Goal: Task Accomplishment & Management: Manage account settings

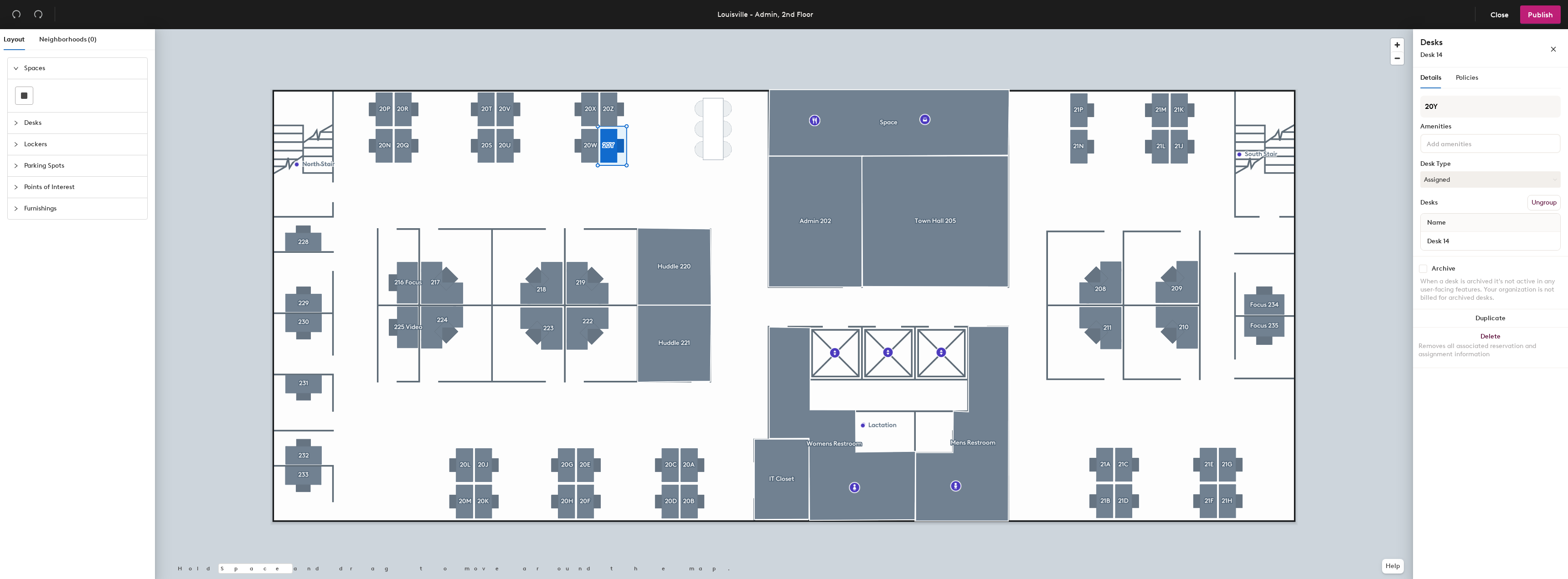
click at [1376, 29] on div at bounding box center [784, 29] width 1258 height 0
click at [1464, 177] on button "Hot" at bounding box center [1490, 179] width 141 height 16
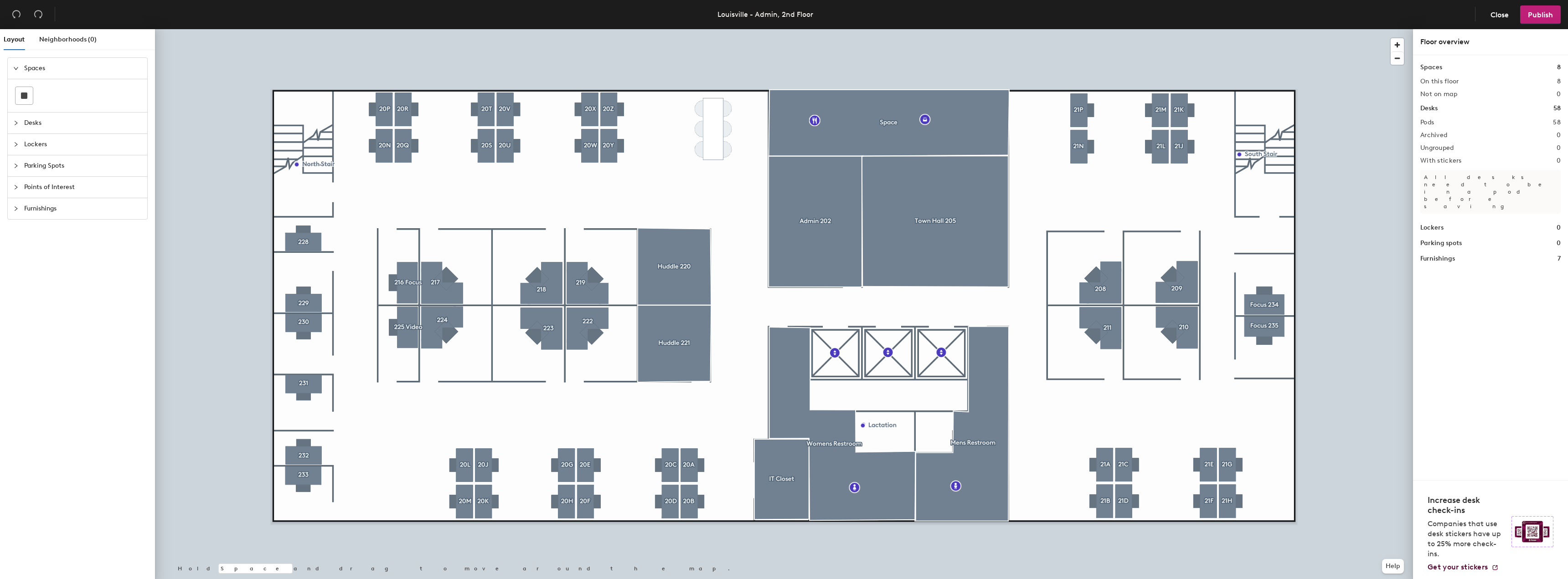
click at [1100, 29] on div at bounding box center [784, 29] width 1258 height 0
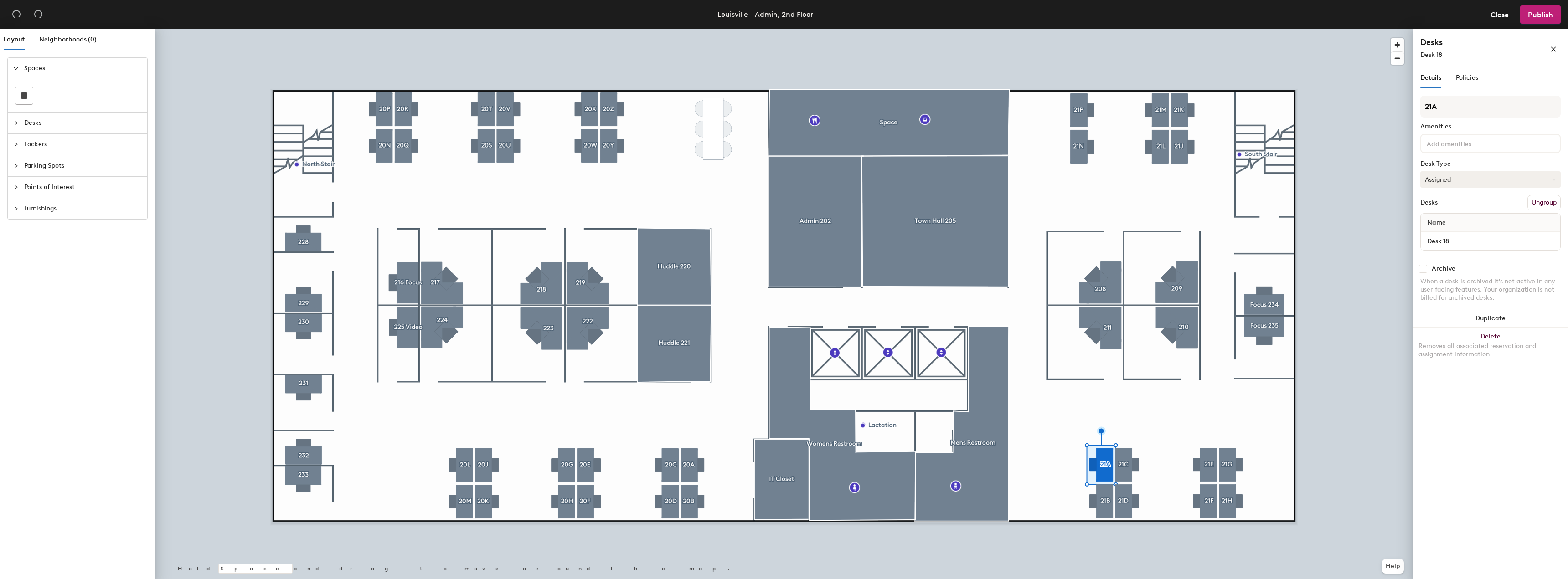
click at [1480, 177] on button "Assigned" at bounding box center [1490, 179] width 141 height 16
click at [1435, 222] on div "Hot" at bounding box center [1466, 221] width 91 height 13
click at [1474, 182] on button "Assigned" at bounding box center [1490, 179] width 141 height 16
click at [1452, 220] on div "Hot" at bounding box center [1466, 221] width 91 height 13
click at [1449, 182] on button "Assigned" at bounding box center [1490, 179] width 141 height 16
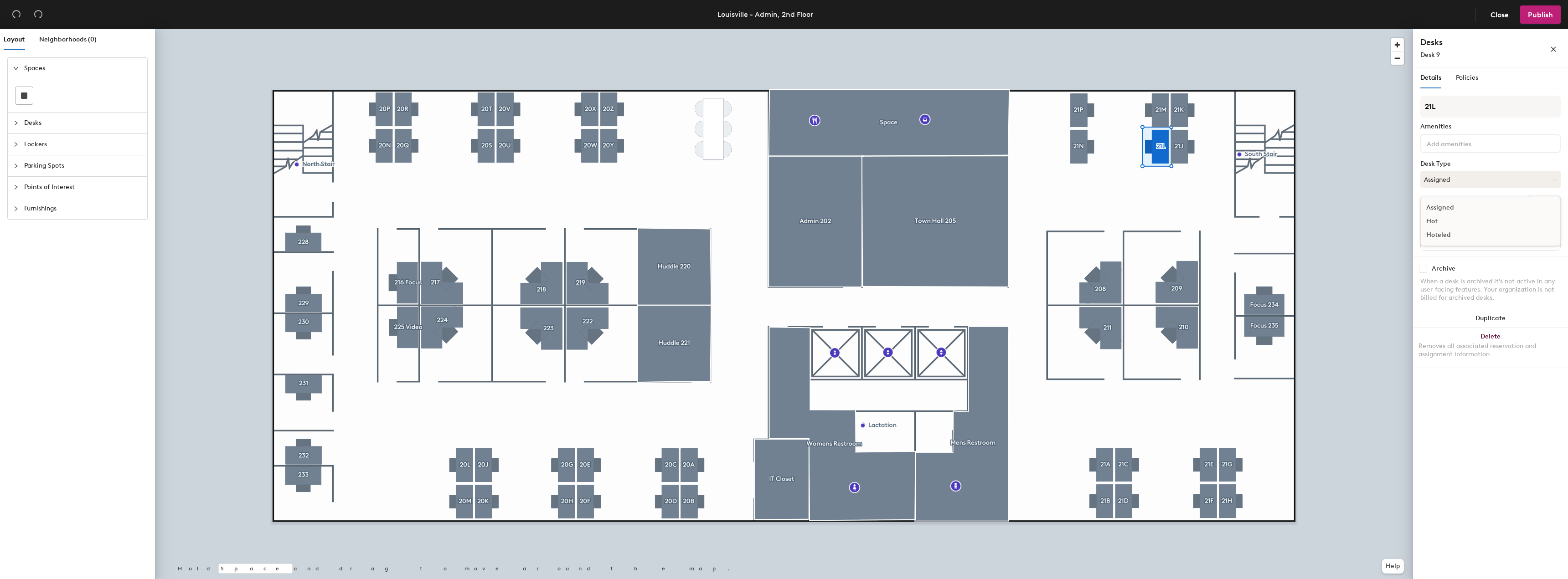
click at [1446, 221] on div "Hot" at bounding box center [1466, 221] width 91 height 13
click at [1533, 15] on span "Publish" at bounding box center [1540, 15] width 25 height 9
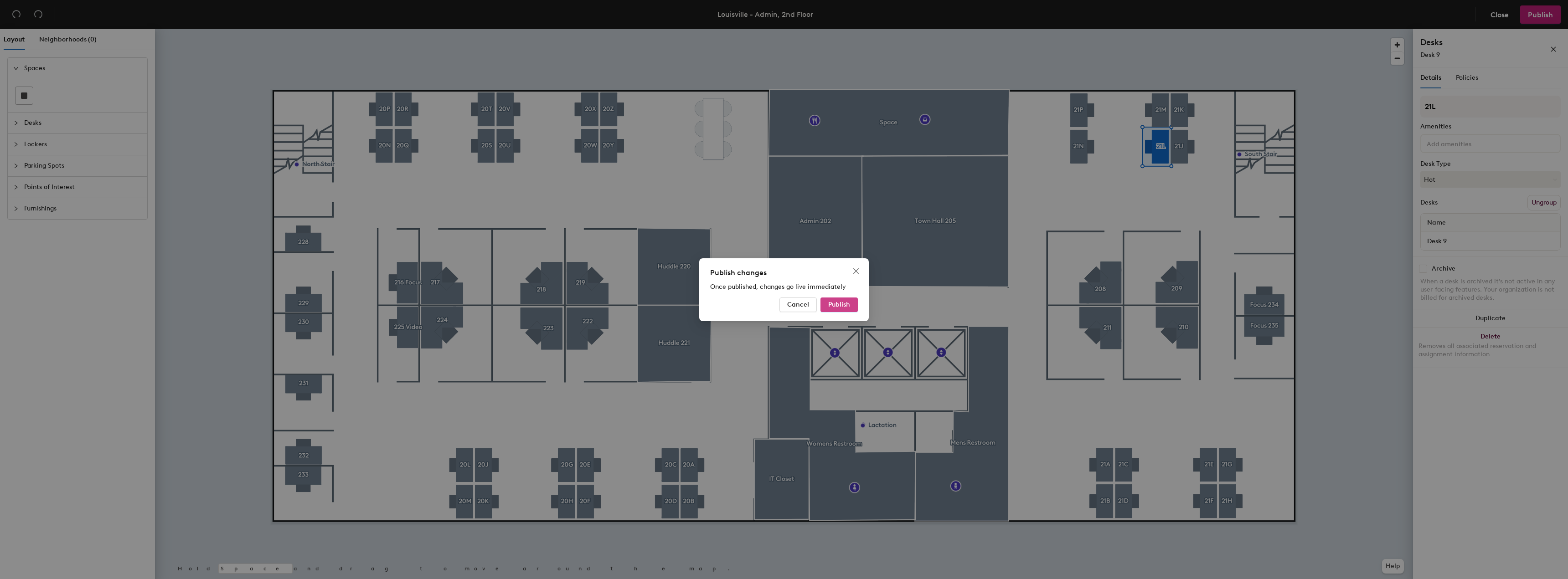
click at [837, 304] on span "Publish" at bounding box center [839, 304] width 22 height 8
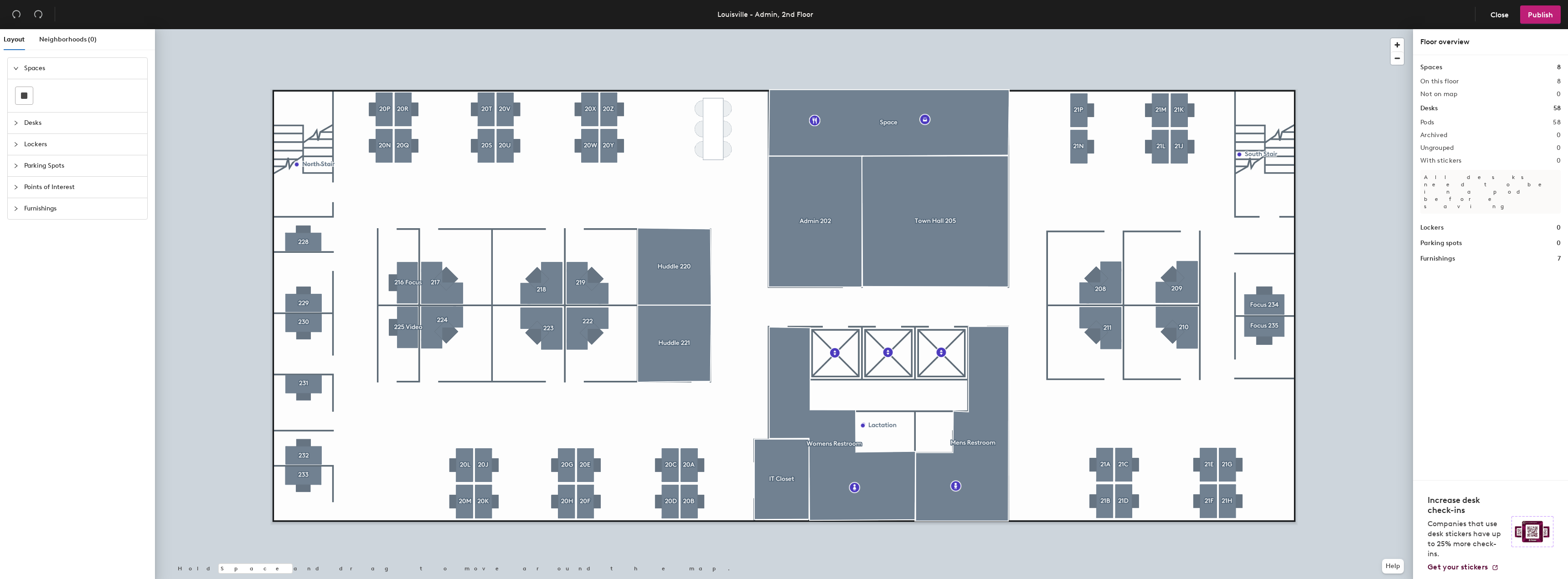
click at [14, 206] on div at bounding box center [19, 209] width 11 height 10
click at [20, 245] on img at bounding box center [24, 243] width 9 height 9
click at [28, 220] on img at bounding box center [24, 223] width 9 height 9
click at [99, 316] on div "Spaces Desks Lockers Parking Spots Points of Interest Furnishings" at bounding box center [77, 319] width 155 height 525
click at [22, 203] on img at bounding box center [24, 203] width 9 height 9
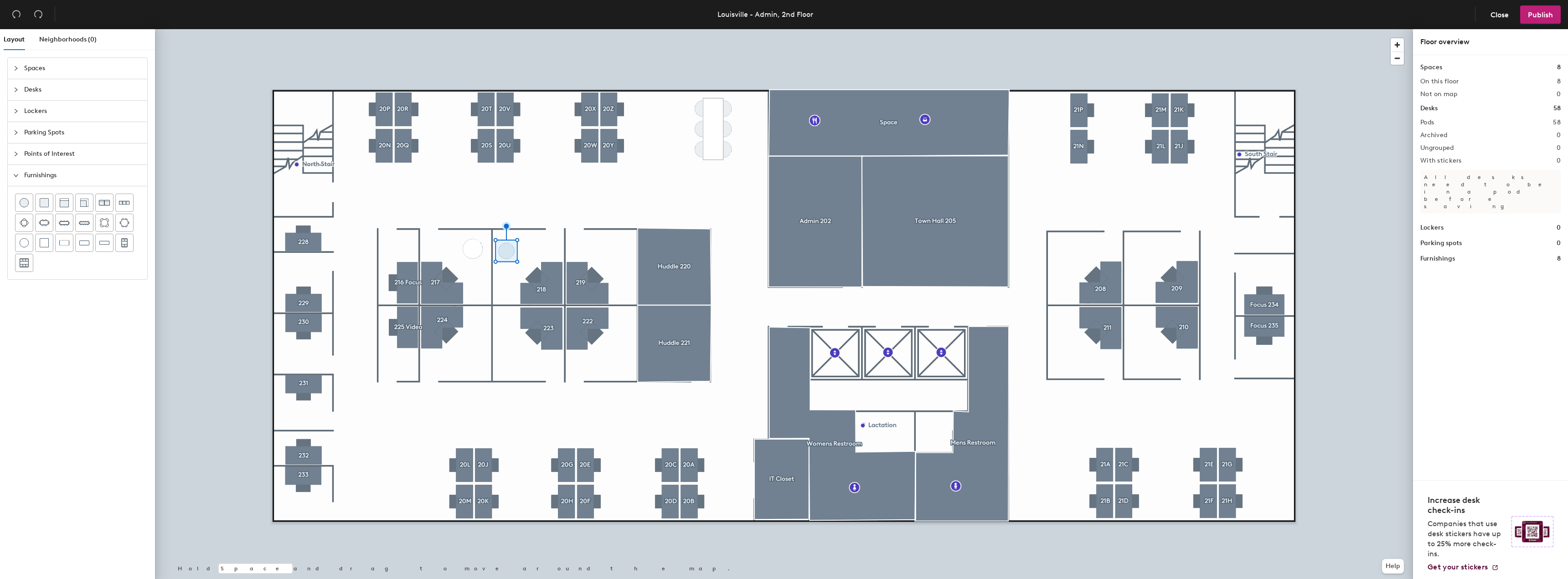
click at [470, 29] on div at bounding box center [784, 29] width 1258 height 0
click at [503, 246] on div at bounding box center [503, 247] width 2 height 2
click at [499, 29] on div at bounding box center [784, 29] width 1258 height 0
click at [473, 29] on div at bounding box center [784, 29] width 1258 height 0
click at [27, 204] on img at bounding box center [24, 203] width 9 height 9
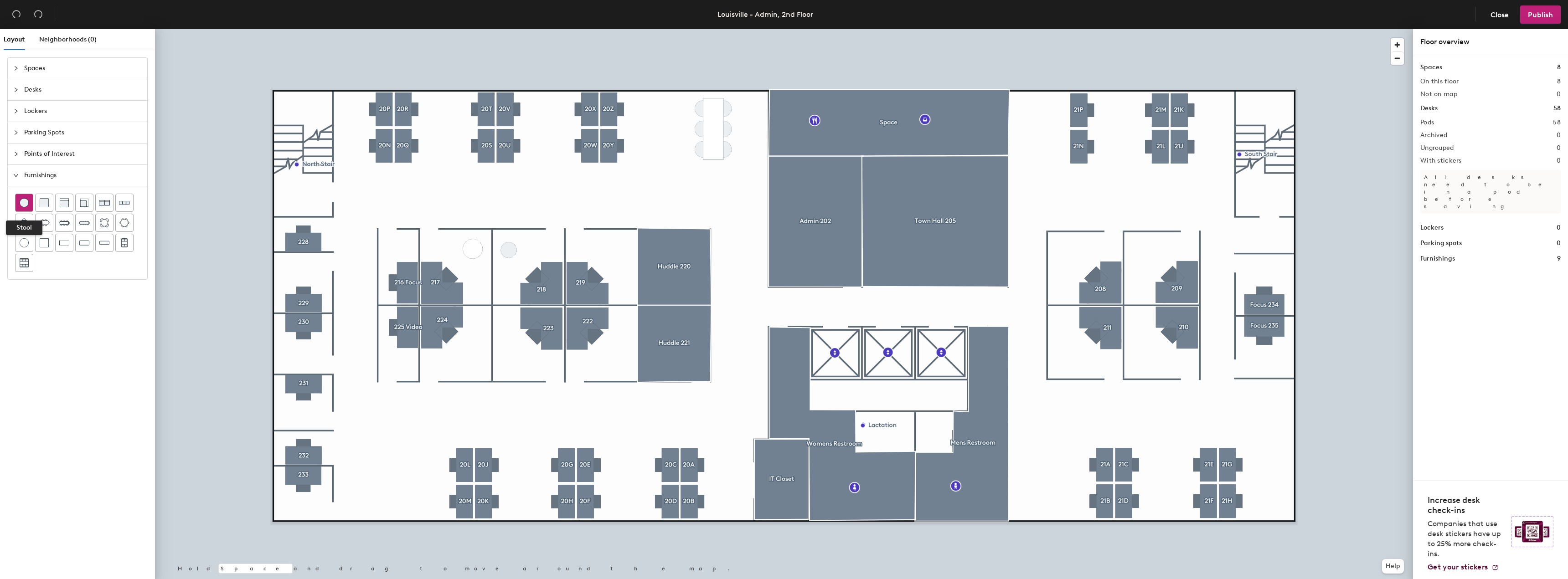
click at [23, 201] on img at bounding box center [24, 203] width 9 height 9
click at [588, 29] on div at bounding box center [784, 29] width 1258 height 0
click at [626, 29] on div at bounding box center [784, 29] width 1258 height 0
click at [492, 29] on div at bounding box center [784, 29] width 1258 height 0
drag, startPoint x: 23, startPoint y: 204, endPoint x: 32, endPoint y: 229, distance: 26.6
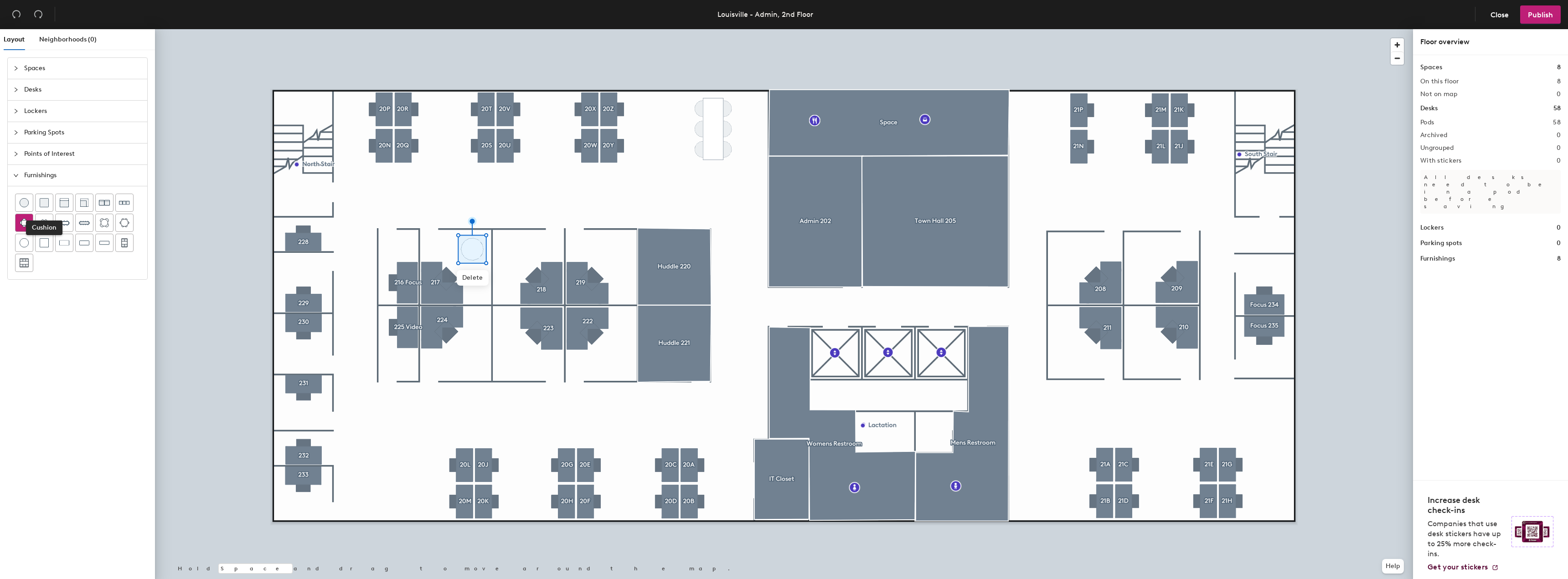
click at [33, 200] on button at bounding box center [24, 203] width 18 height 18
click at [548, 248] on div "Layout Neighborhoods (0) Spaces Desks Lockers Parking Spots Points of Interest …" at bounding box center [784, 306] width 1568 height 553
click at [621, 244] on div "Layout Neighborhoods (0) Spaces Desks Lockers Parking Spots Points of Interest …" at bounding box center [784, 306] width 1568 height 553
click at [32, 87] on span "Desks" at bounding box center [83, 89] width 117 height 21
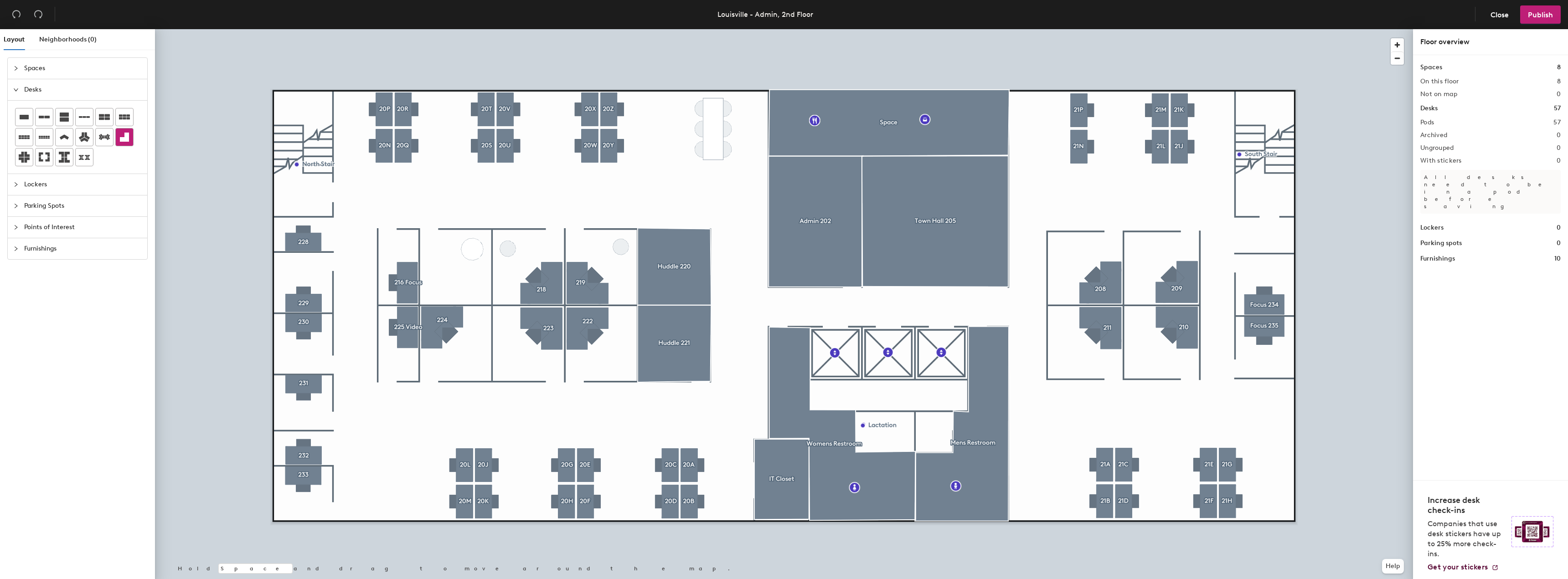
click at [128, 137] on icon at bounding box center [124, 137] width 9 height 9
click at [24, 120] on icon at bounding box center [24, 117] width 11 height 11
click at [126, 139] on icon at bounding box center [124, 137] width 9 height 9
click at [460, 296] on div "Layout Neighborhoods (0) Spaces Desks Lockers Parking Spots Points of Interest …" at bounding box center [784, 306] width 1568 height 553
click at [24, 117] on icon at bounding box center [24, 117] width 9 height 4
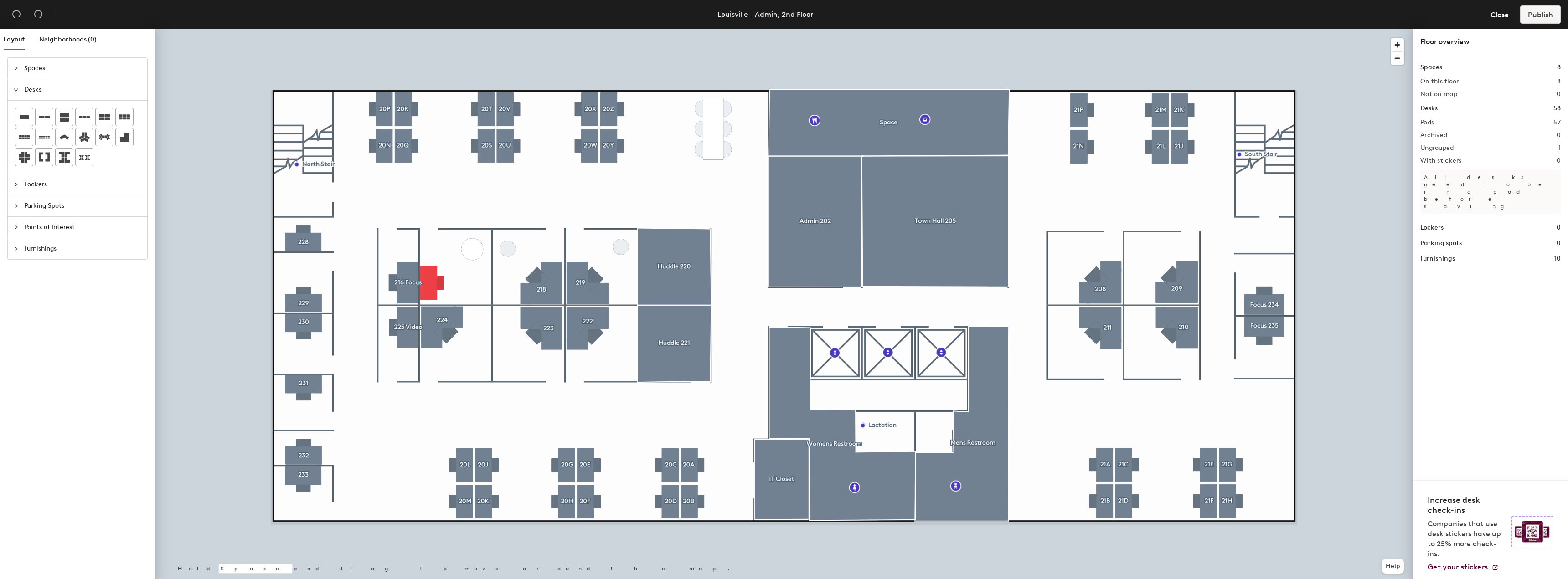
click at [128, 164] on div at bounding box center [77, 137] width 125 height 58
click at [43, 122] on icon at bounding box center [44, 117] width 11 height 11
click at [15, 248] on icon "collapsed" at bounding box center [16, 248] width 5 height 5
click at [68, 242] on img at bounding box center [64, 243] width 10 height 9
click at [104, 243] on img at bounding box center [104, 243] width 10 height 9
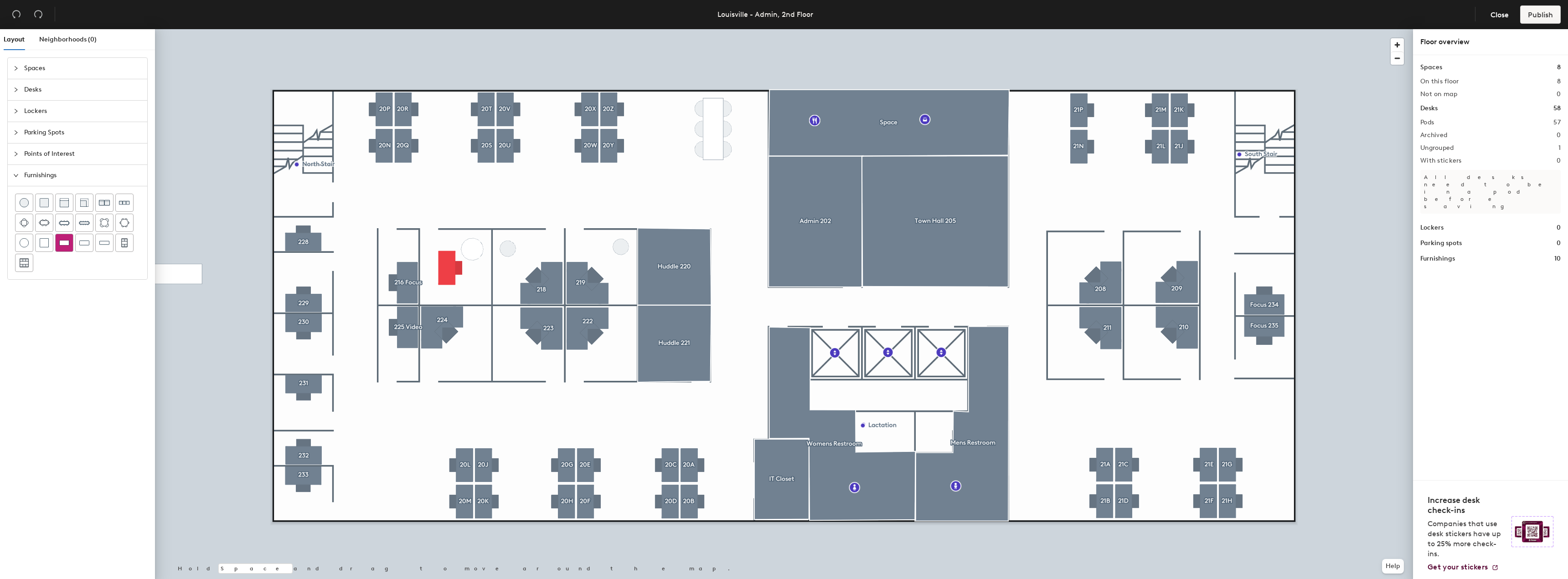
click at [68, 243] on img at bounding box center [64, 243] width 10 height 9
click at [86, 244] on img at bounding box center [84, 243] width 10 height 9
click at [426, 29] on div at bounding box center [784, 29] width 1258 height 0
click at [433, 29] on div at bounding box center [784, 29] width 1258 height 0
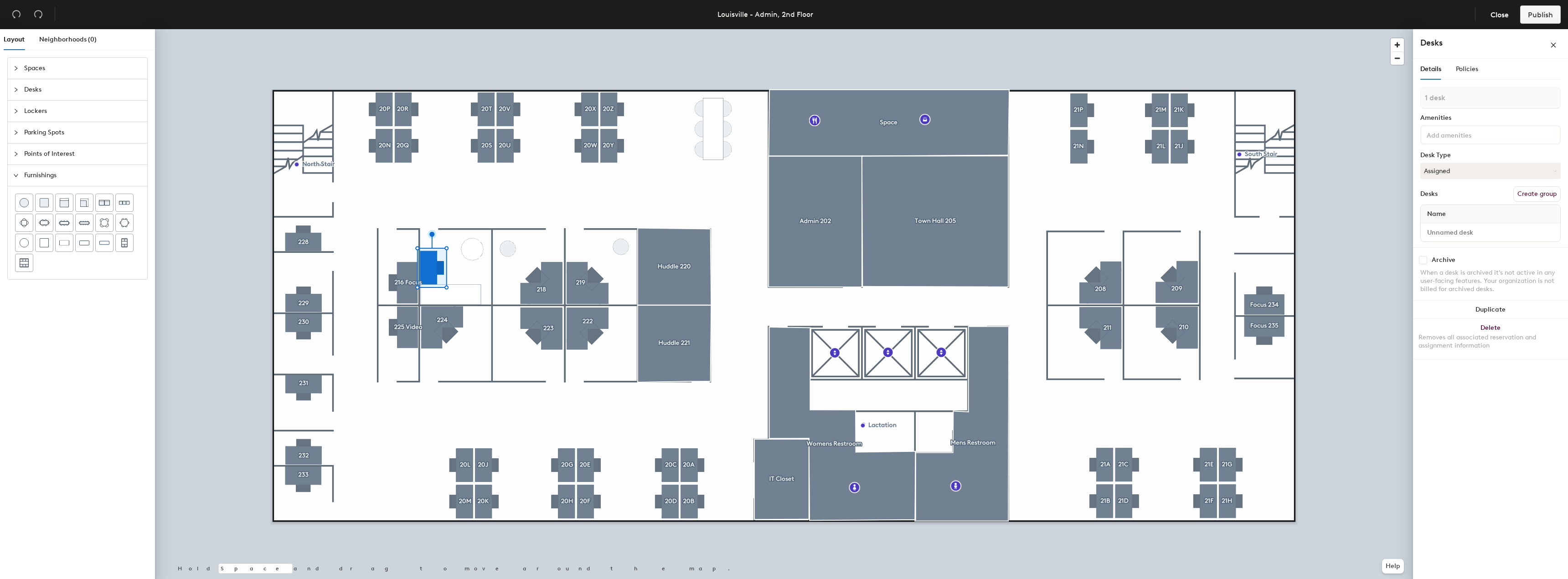
click at [247, 29] on div at bounding box center [784, 29] width 1258 height 0
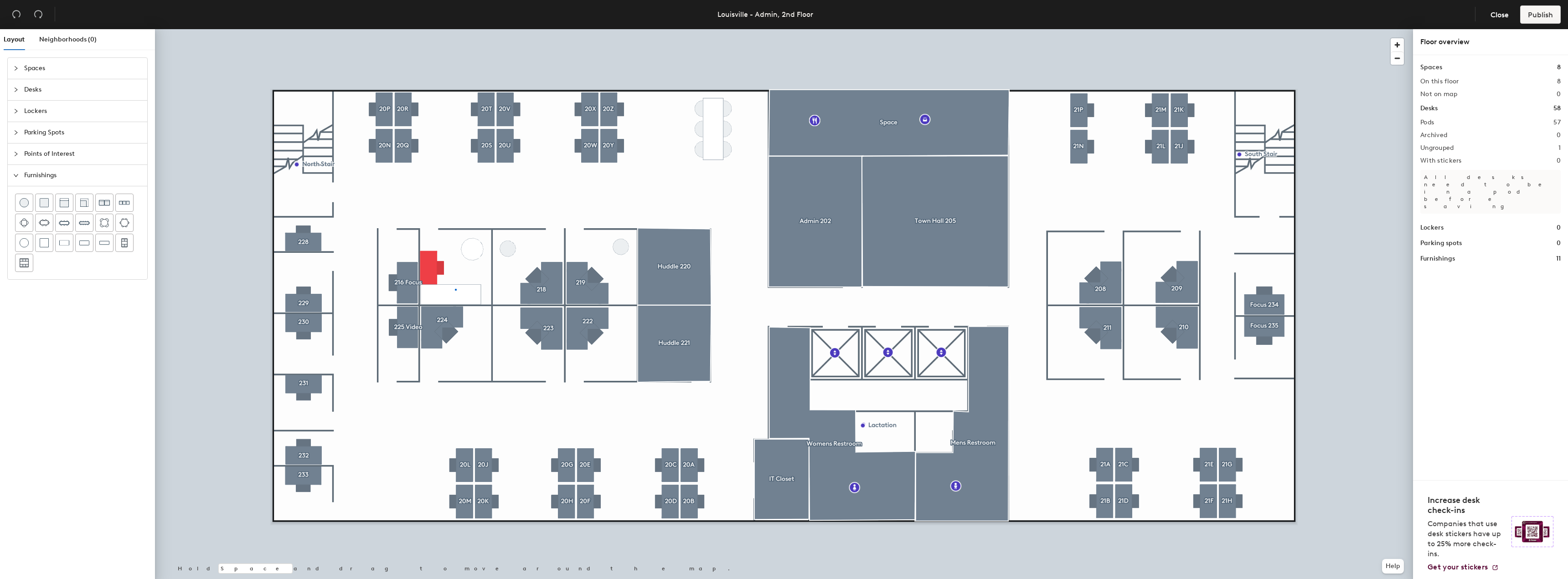
click at [455, 29] on div at bounding box center [784, 29] width 1258 height 0
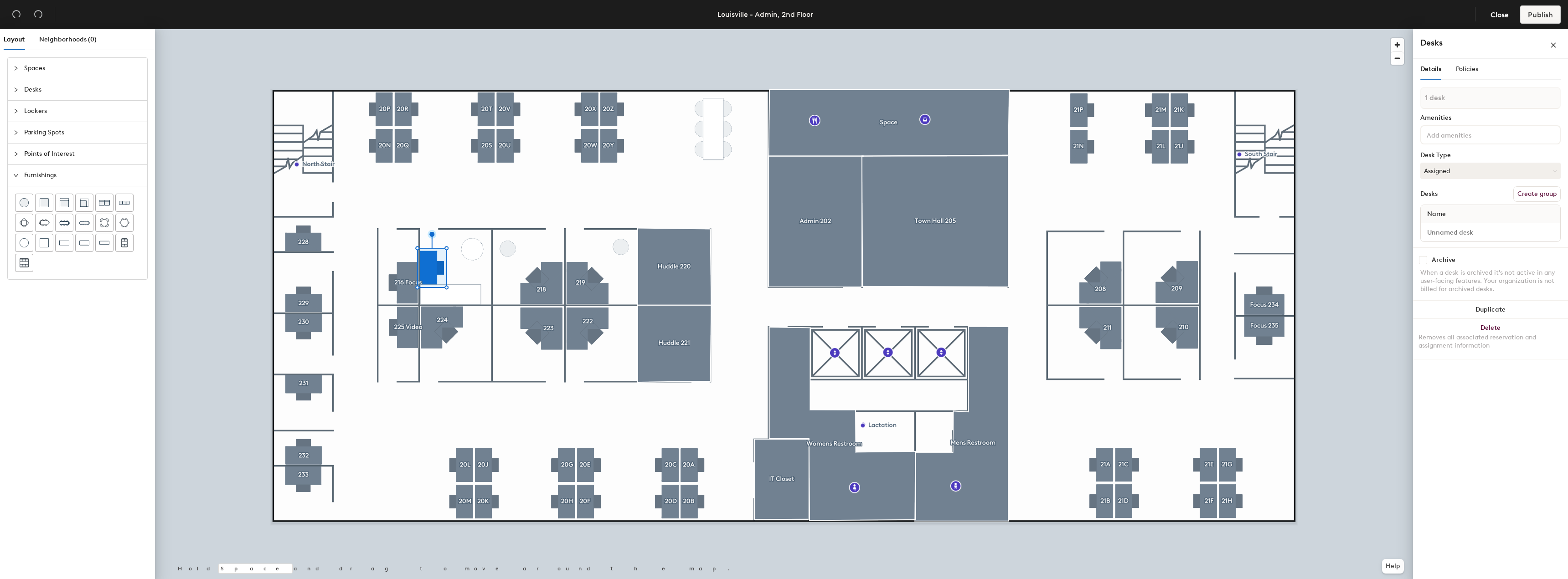
click at [1530, 195] on button "Create group" at bounding box center [1537, 193] width 47 height 15
click at [1389, 112] on div "Layout Neighborhoods (0) Spaces Desks Lockers Parking Spots Points of Interest …" at bounding box center [784, 306] width 1568 height 553
type input "218"
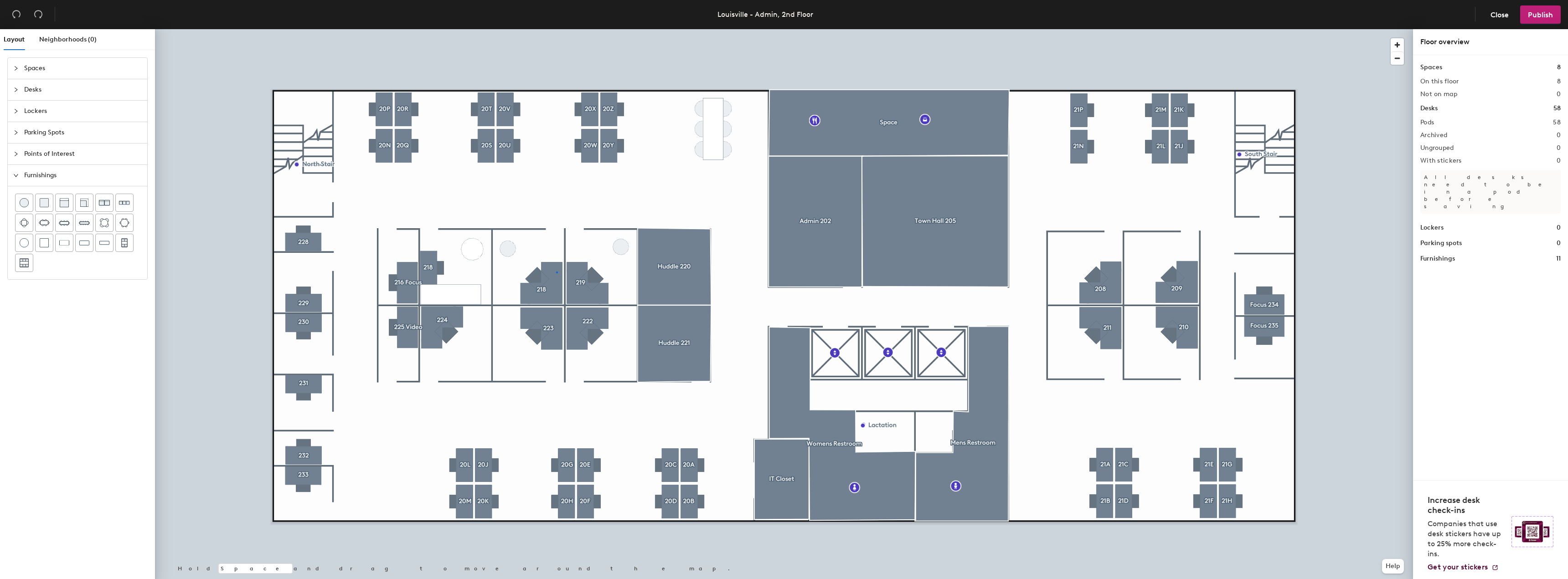
drag, startPoint x: 1457, startPoint y: 109, endPoint x: 447, endPoint y: 26, distance: 1013.4
click at [556, 29] on div at bounding box center [784, 29] width 1258 height 0
click at [31, 91] on span "Desks" at bounding box center [83, 89] width 117 height 21
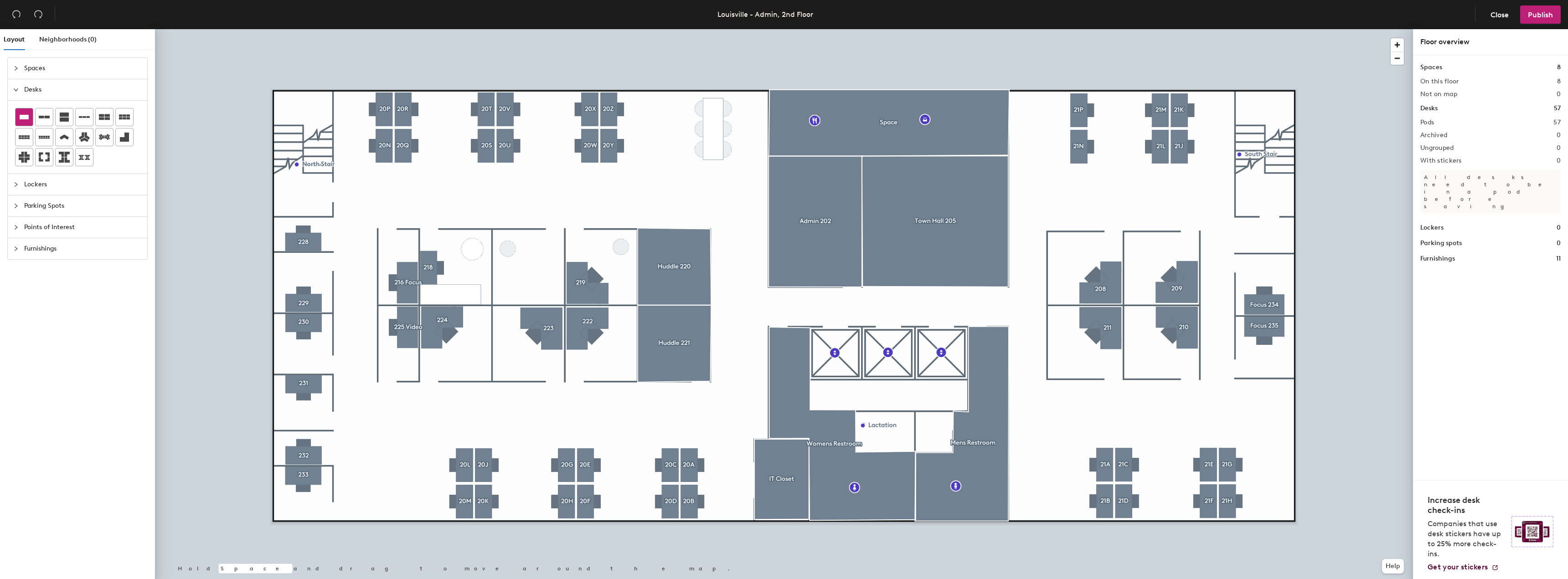
click at [26, 113] on icon at bounding box center [24, 117] width 11 height 11
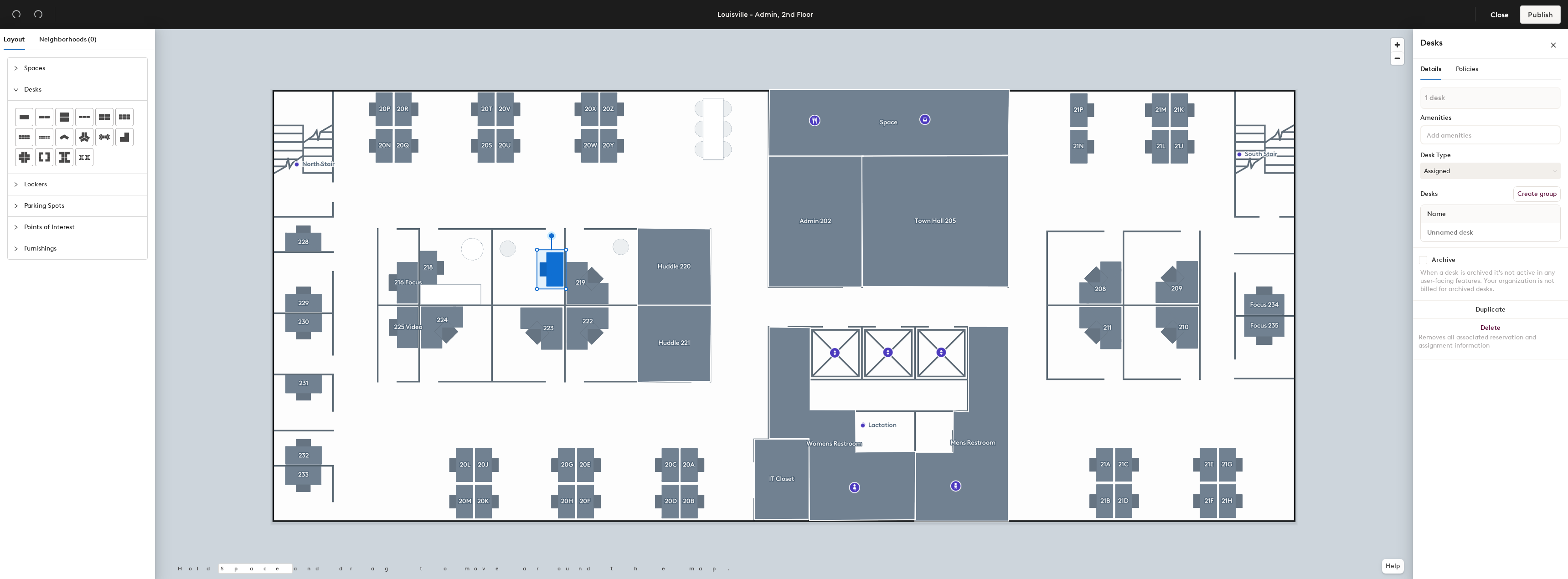
click at [14, 248] on icon "collapsed" at bounding box center [16, 248] width 5 height 5
click at [65, 241] on img at bounding box center [64, 243] width 10 height 9
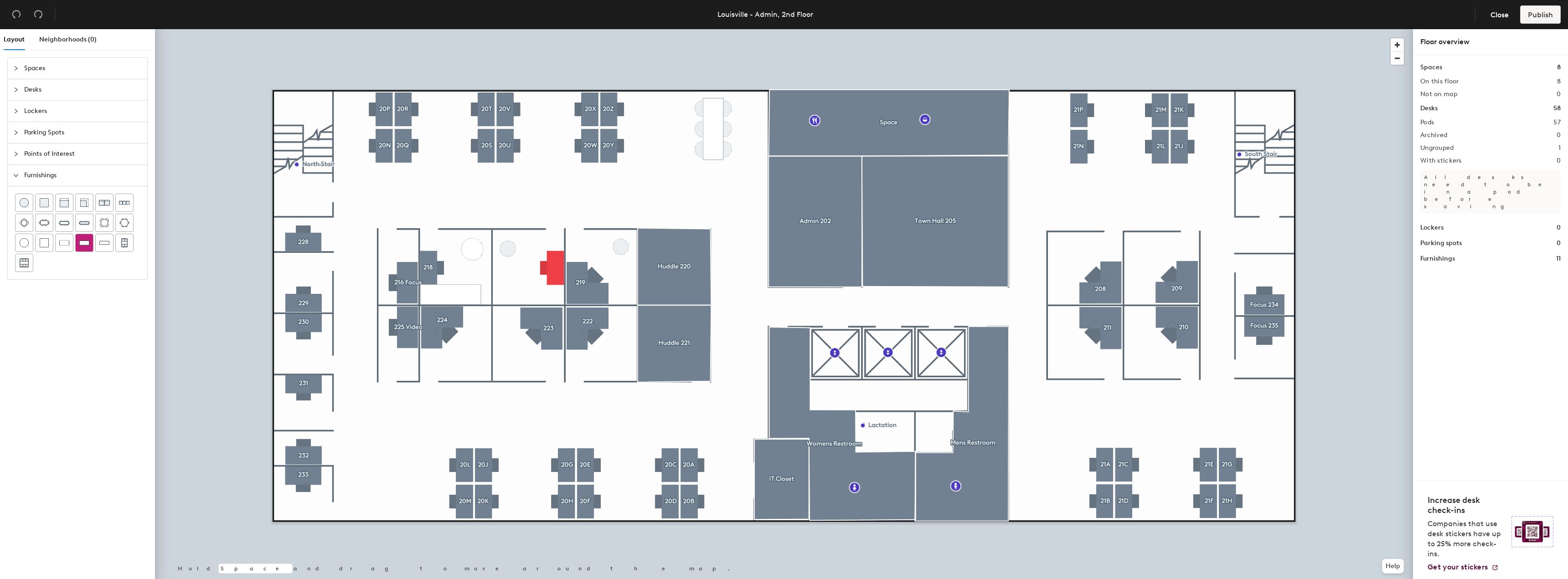
click at [85, 247] on img at bounding box center [84, 243] width 10 height 9
click at [625, 29] on div at bounding box center [784, 29] width 1258 height 0
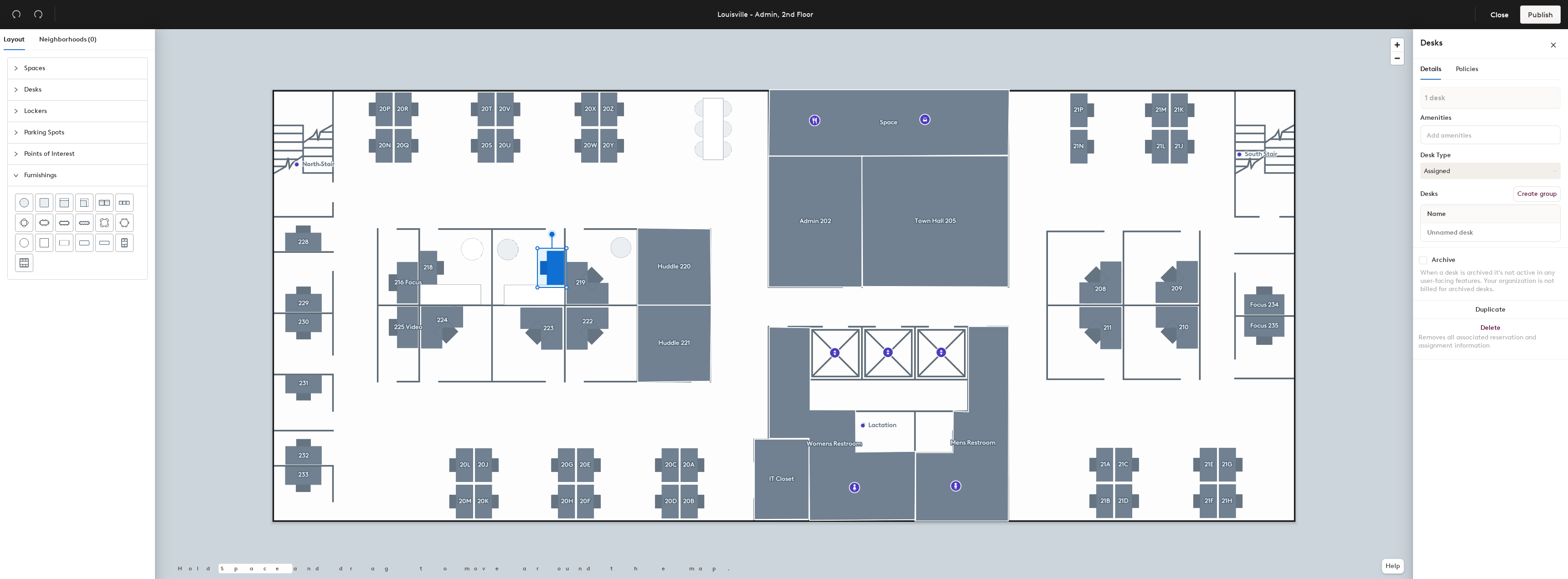
click at [1530, 195] on button "Create group" at bounding box center [1537, 193] width 47 height 15
click at [1388, 105] on div "Layout Neighborhoods (0) Spaces Desks Lockers Parking Spots Points of Interest …" at bounding box center [784, 306] width 1568 height 553
type input "218"
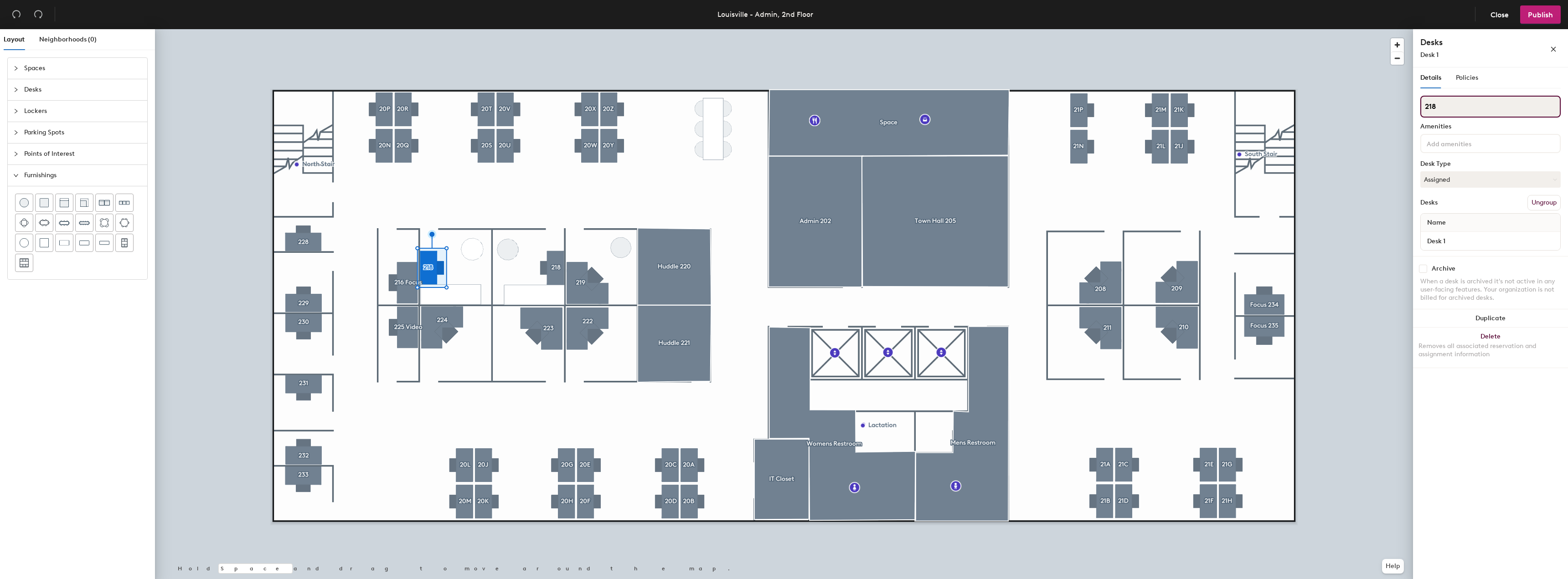
click at [1441, 106] on input "218" at bounding box center [1490, 106] width 141 height 22
type input "217"
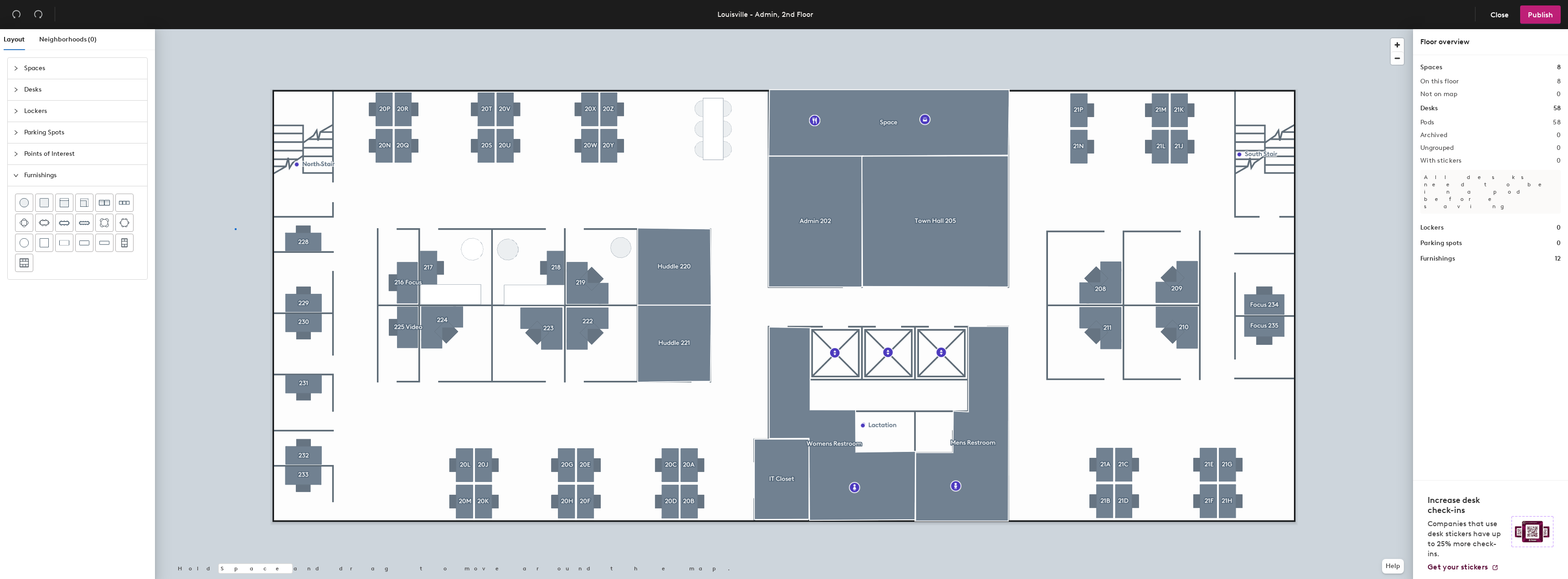
click at [235, 29] on div at bounding box center [784, 29] width 1258 height 0
click at [403, 29] on div at bounding box center [784, 29] width 1258 height 0
click at [257, 29] on div at bounding box center [784, 29] width 1258 height 0
click at [21, 88] on div at bounding box center [19, 89] width 11 height 10
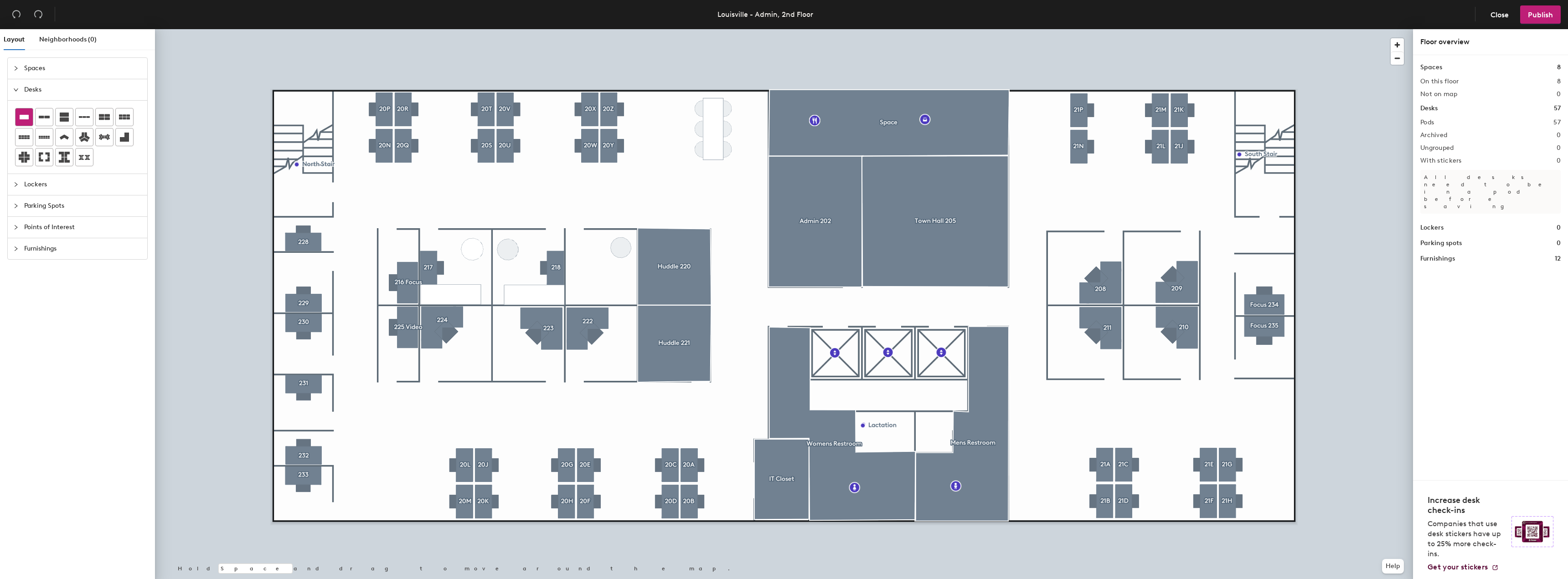
click at [26, 116] on icon at bounding box center [24, 117] width 9 height 4
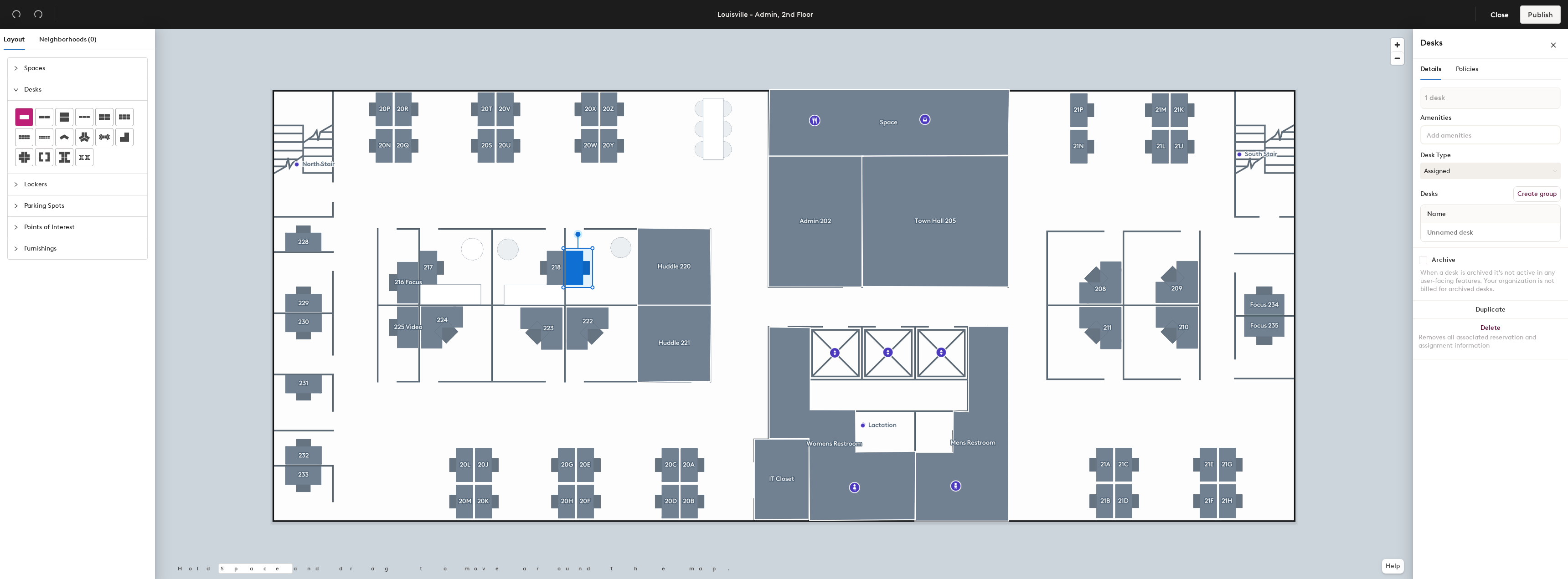
click at [30, 119] on div at bounding box center [24, 117] width 17 height 17
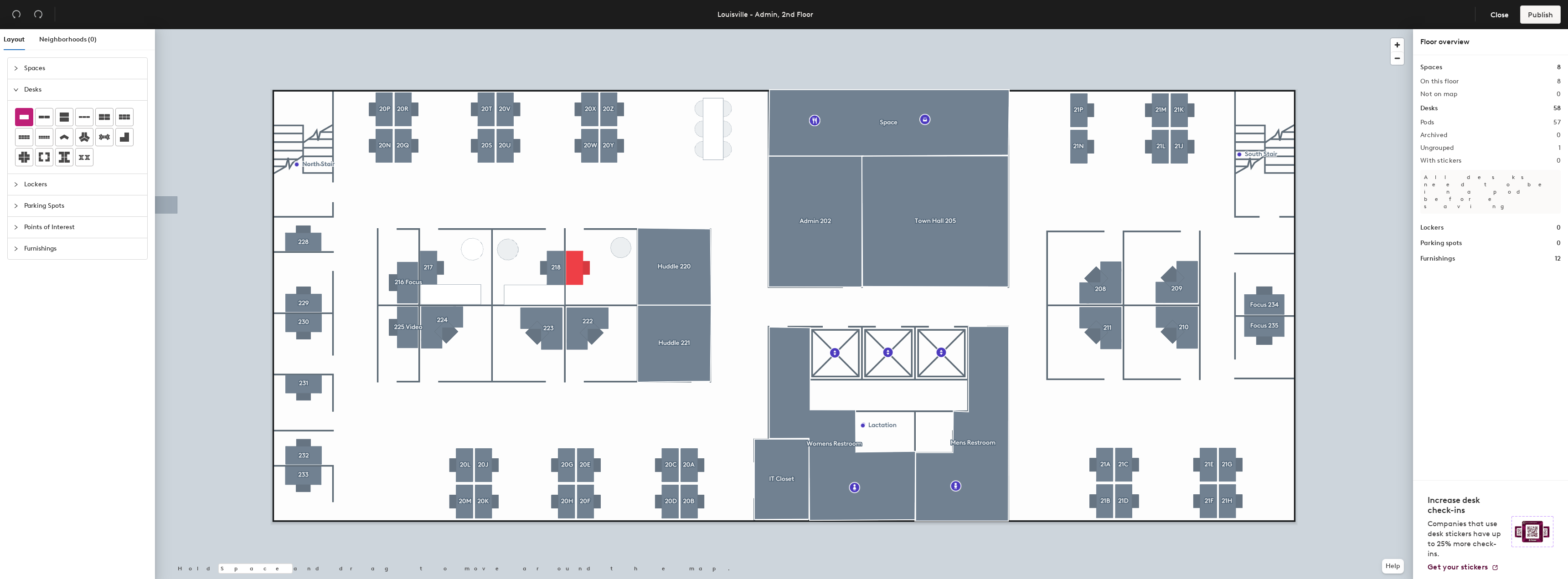
click at [19, 249] on div at bounding box center [19, 249] width 11 height 10
click at [89, 243] on div at bounding box center [84, 243] width 17 height 17
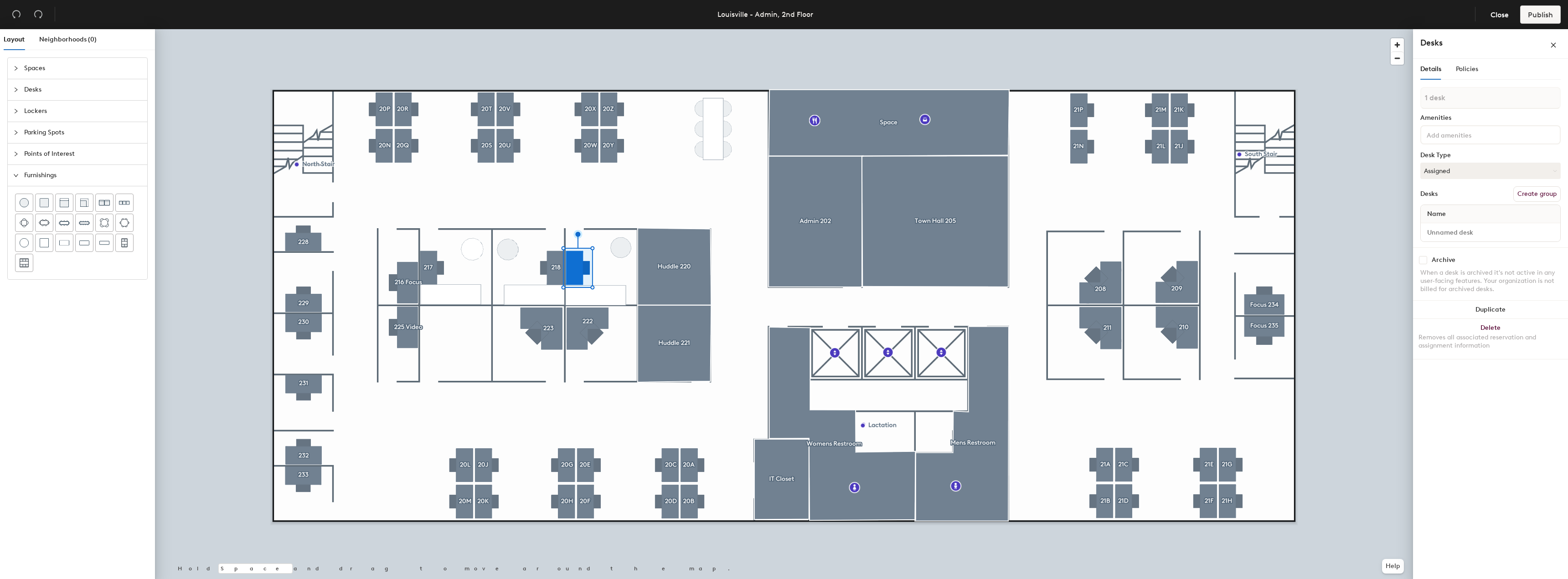
click at [1531, 193] on button "Create group" at bounding box center [1537, 193] width 47 height 15
click at [1396, 108] on div "Layout Neighborhoods (0) Spaces Desks Lockers Parking Spots Points of Interest …" at bounding box center [784, 306] width 1568 height 553
type input "219"
click at [1362, 29] on div at bounding box center [784, 29] width 1258 height 0
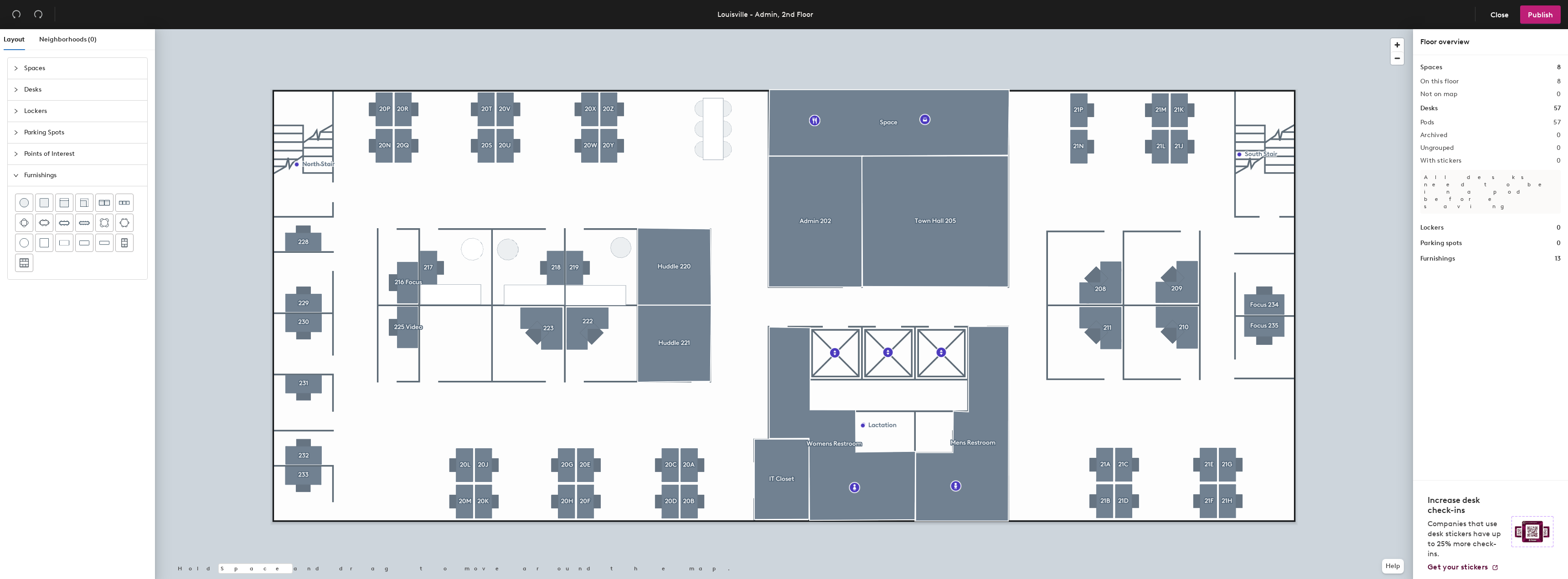
click at [19, 88] on div at bounding box center [19, 89] width 11 height 10
click at [27, 119] on icon at bounding box center [24, 117] width 9 height 4
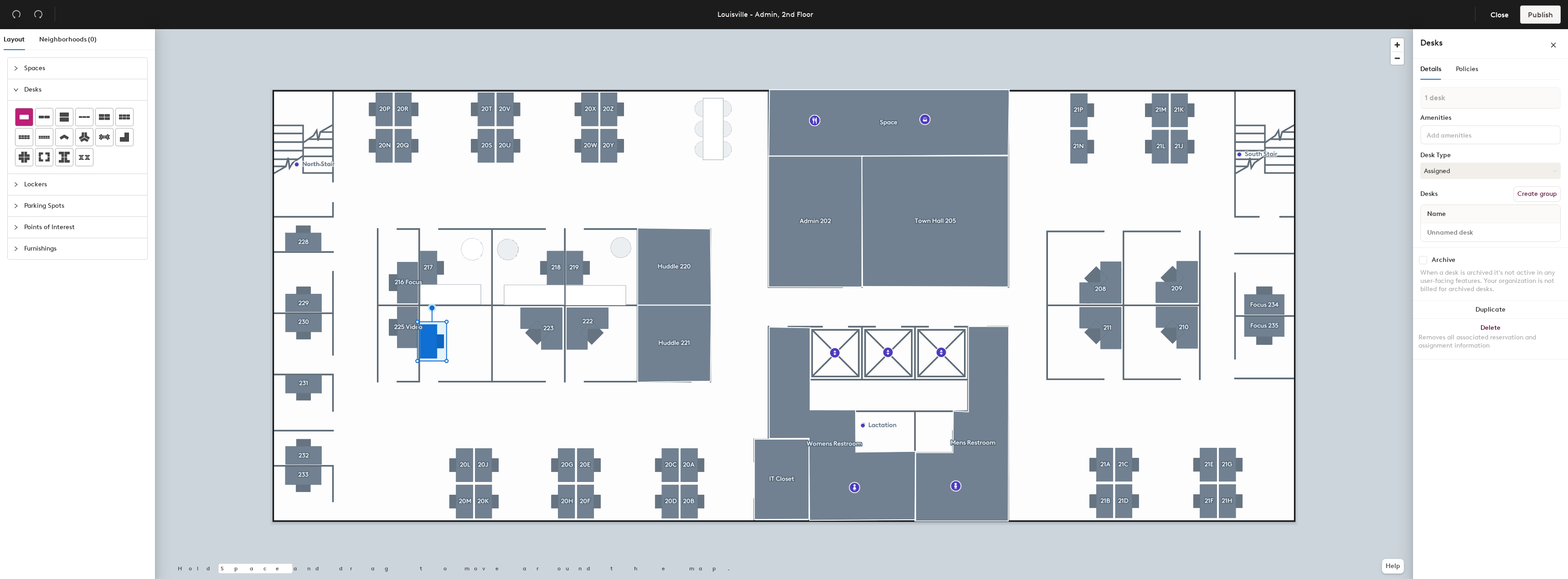
click at [30, 115] on div at bounding box center [24, 117] width 17 height 17
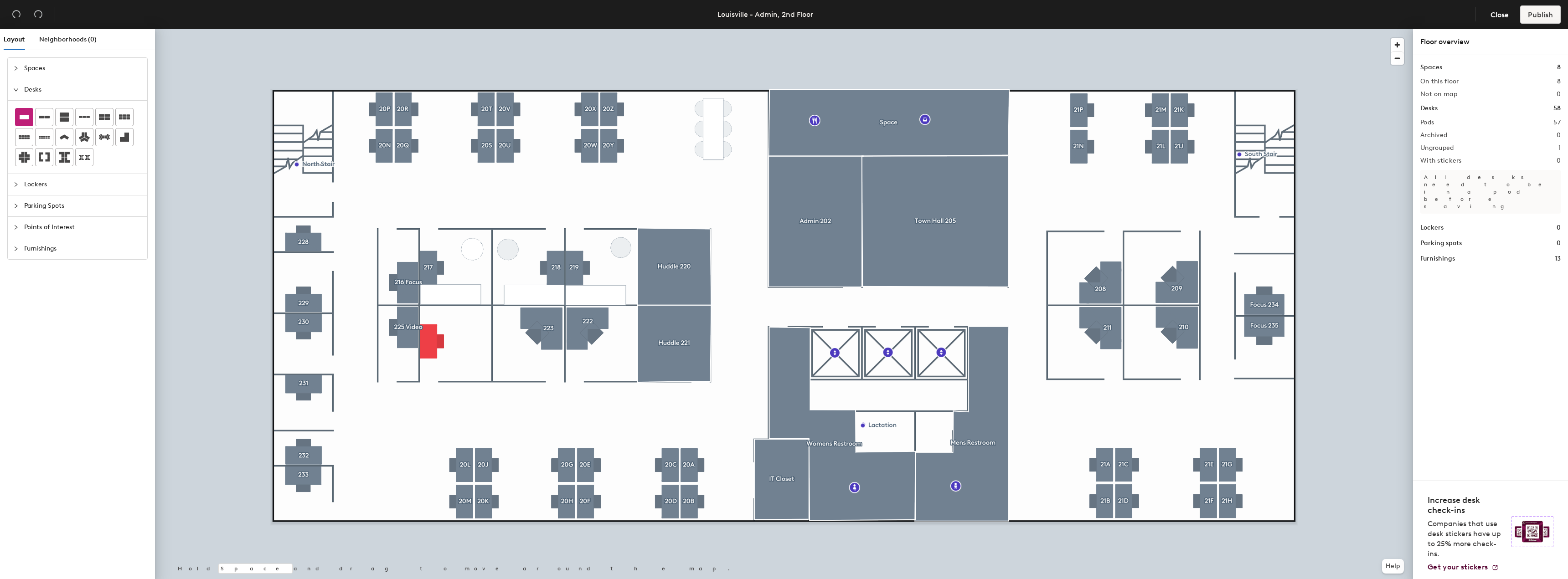
click at [15, 250] on icon "collapsed" at bounding box center [16, 248] width 5 height 5
click at [85, 245] on img at bounding box center [84, 243] width 10 height 9
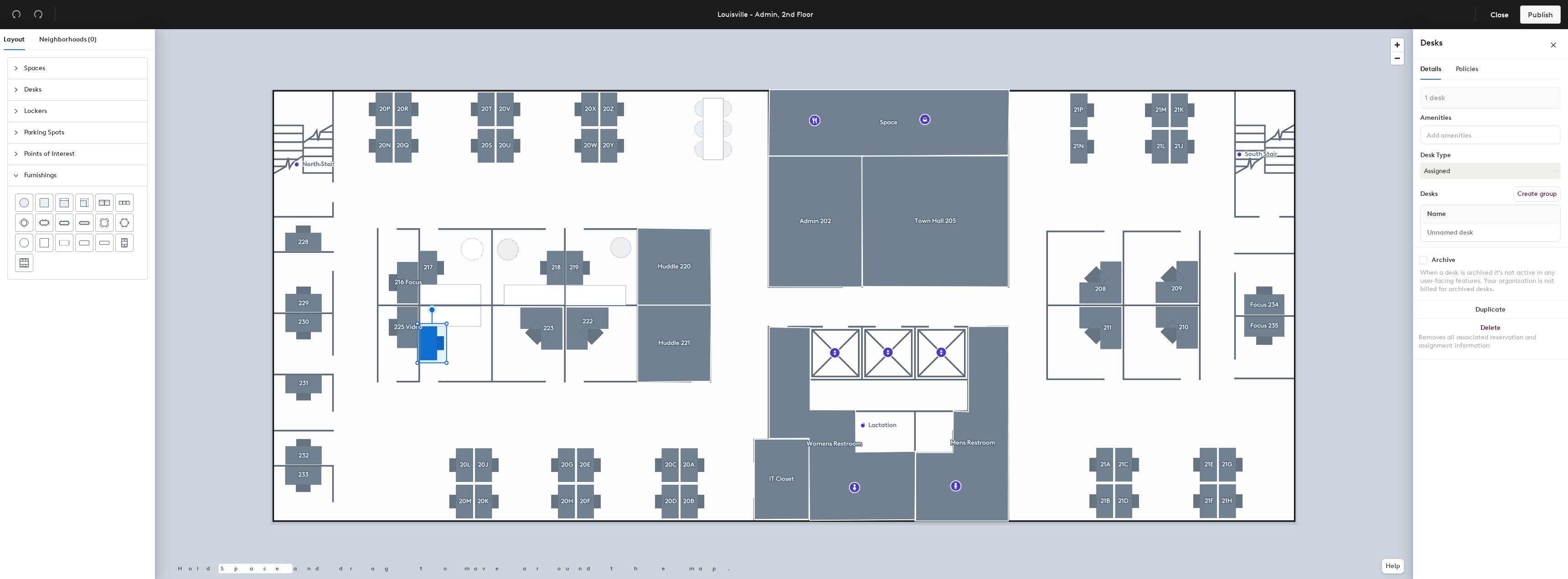
drag, startPoint x: 1547, startPoint y: 193, endPoint x: 1496, endPoint y: 150, distance: 66.7
click at [1547, 193] on button "Create group" at bounding box center [1537, 193] width 47 height 15
click at [1388, 108] on div "Layout Neighborhoods (0) Spaces Desks Lockers Parking Spots Points of Interest …" at bounding box center [784, 306] width 1568 height 553
type input "224"
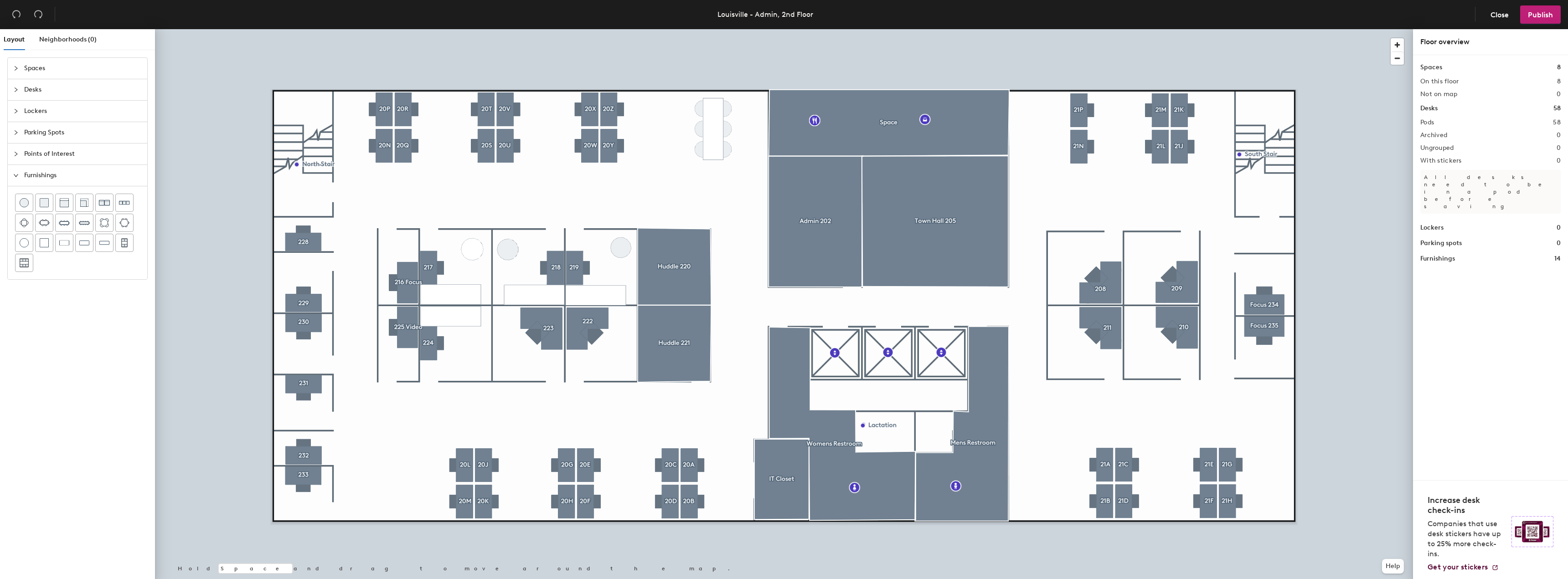
click at [534, 29] on div at bounding box center [784, 29] width 1258 height 0
click at [17, 91] on icon "collapsed" at bounding box center [16, 89] width 5 height 5
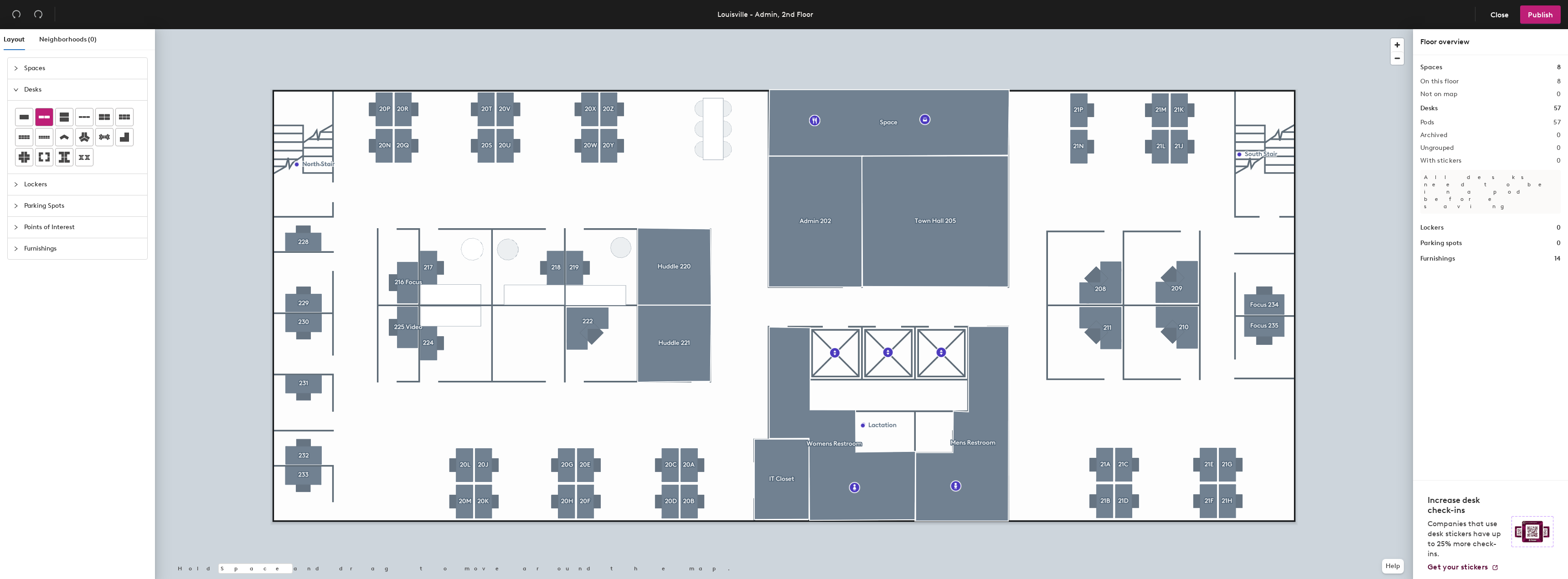
click at [26, 120] on icon at bounding box center [24, 117] width 11 height 11
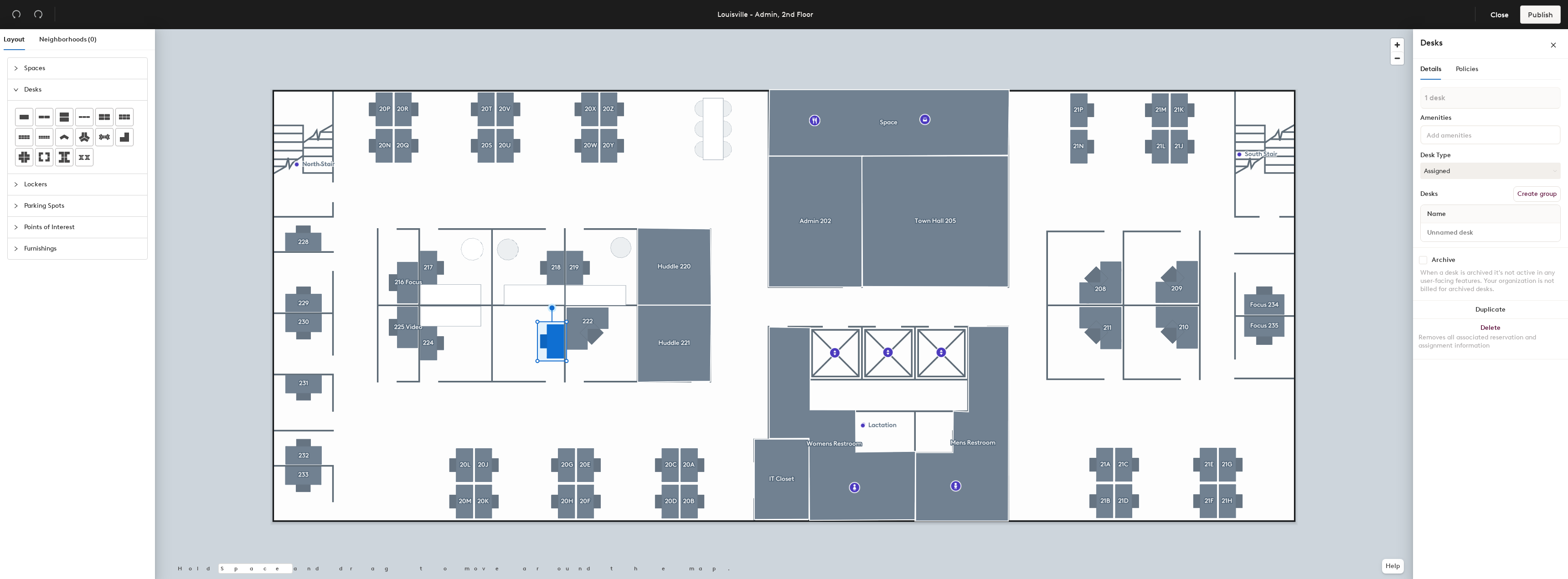
click at [13, 246] on icon "collapsed" at bounding box center [16, 248] width 5 height 5
click at [69, 242] on div at bounding box center [64, 243] width 17 height 17
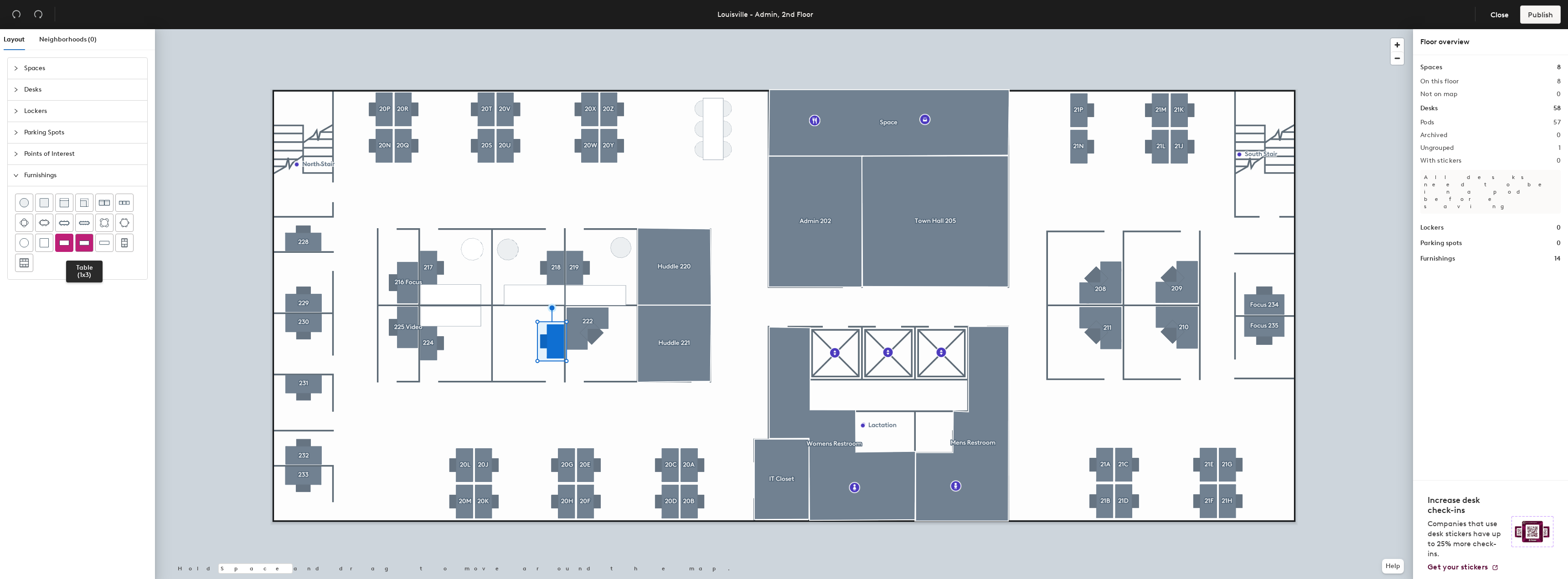
click at [83, 242] on img at bounding box center [84, 243] width 10 height 9
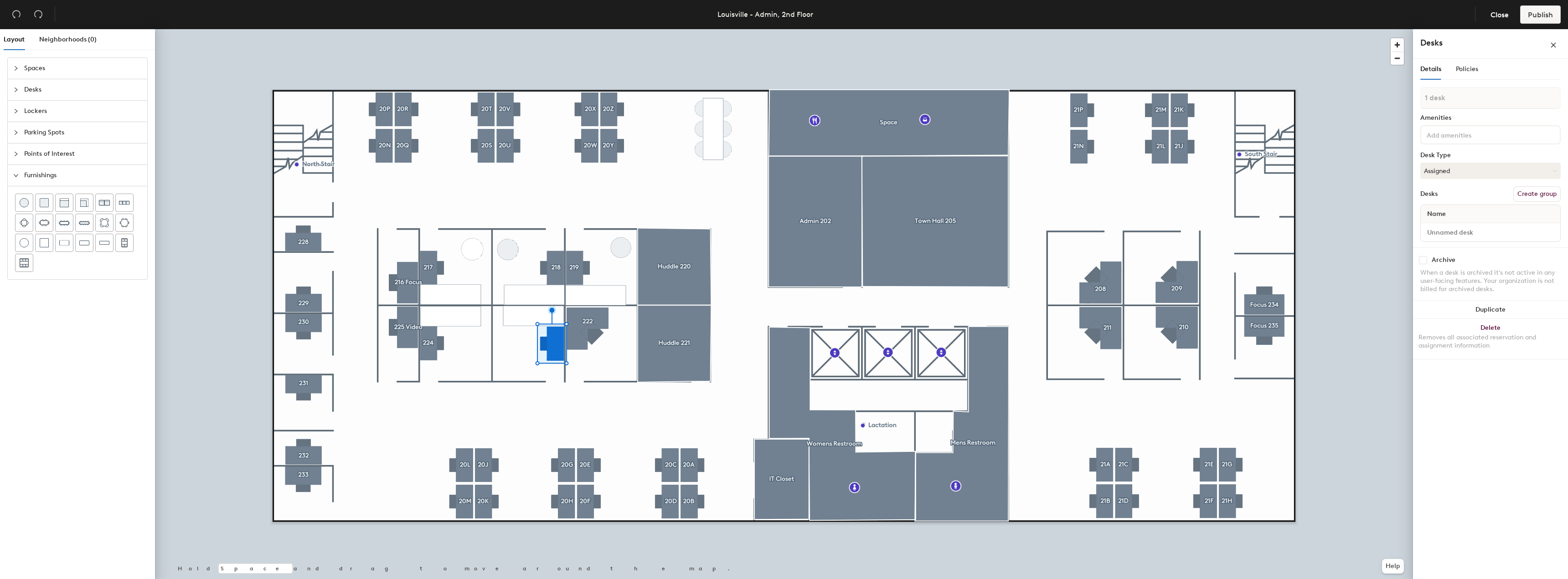
click at [1540, 194] on button "Create group" at bounding box center [1537, 193] width 47 height 15
click at [1375, 108] on div "Layout Neighborhoods (0) Spaces Desks Lockers Parking Spots Points of Interest …" at bounding box center [784, 306] width 1568 height 553
type input "223"
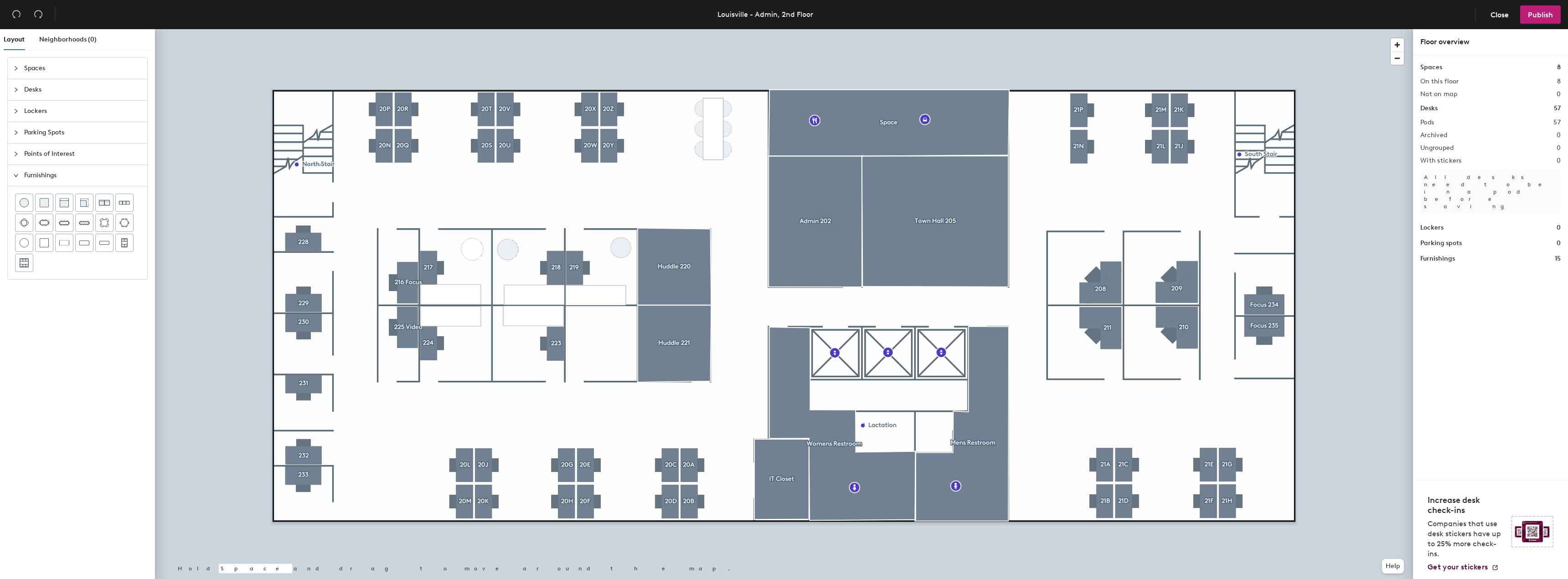
click at [15, 89] on icon "collapsed" at bounding box center [16, 89] width 5 height 5
click at [639, 351] on div "Layout Neighborhoods (0) Spaces Desks Lockers Parking Spots Points of Interest …" at bounding box center [784, 306] width 1568 height 553
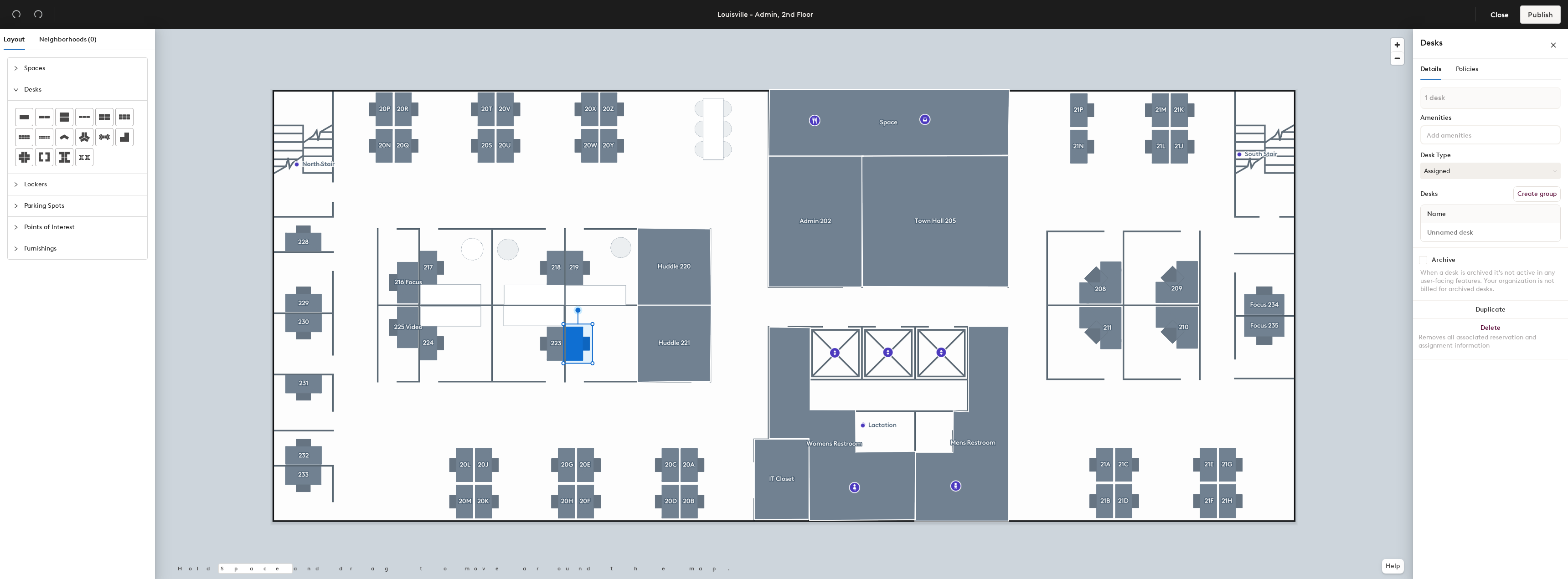
click at [19, 247] on div at bounding box center [19, 249] width 11 height 10
click at [89, 243] on div at bounding box center [84, 243] width 17 height 17
click at [1527, 195] on button "Create group" at bounding box center [1537, 193] width 47 height 15
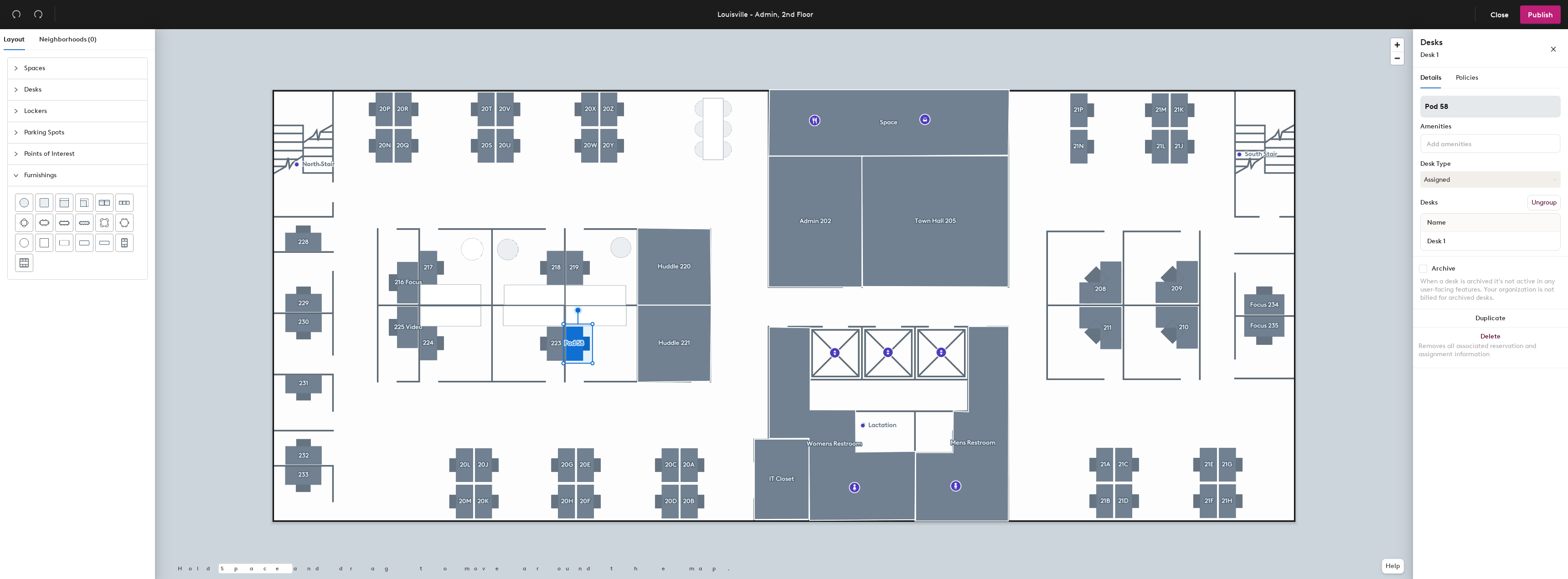
click at [1384, 107] on div "Layout Neighborhoods (0) Spaces Desks Lockers Parking Spots Points of Interest …" at bounding box center [784, 306] width 1568 height 553
type input "222"
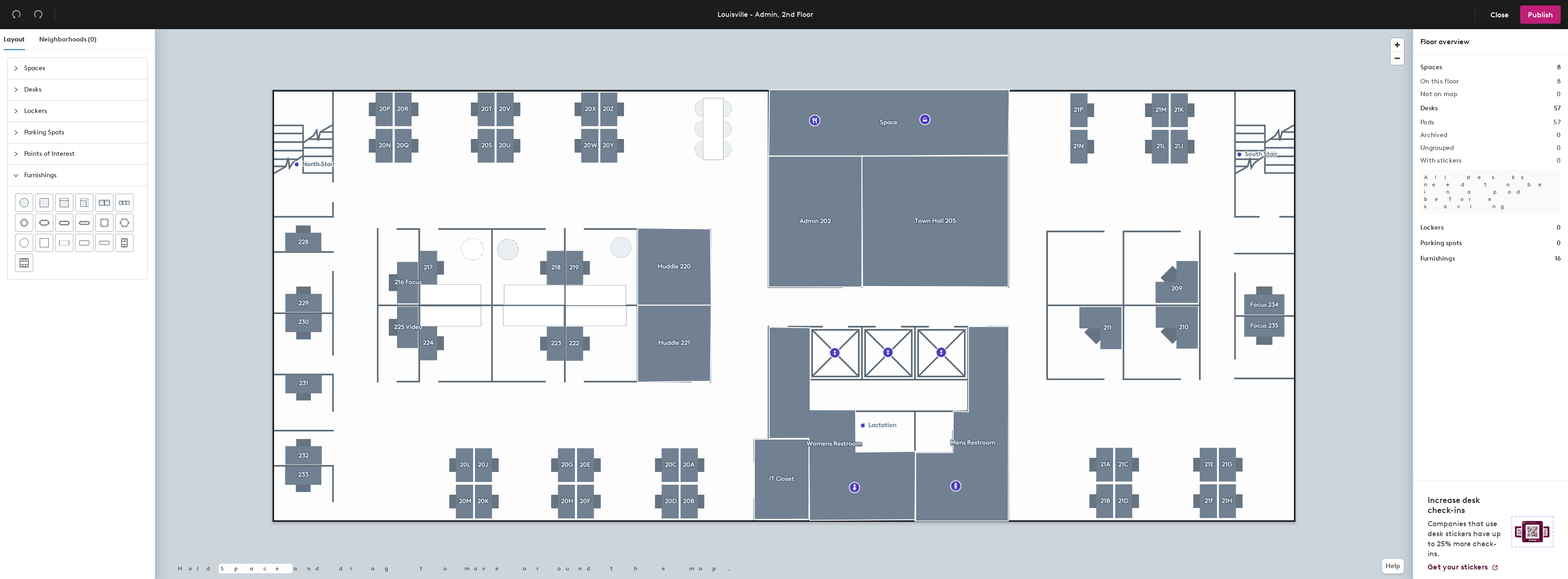
click at [17, 90] on icon "collapsed" at bounding box center [16, 89] width 5 height 5
click at [1097, 275] on div "Layout Neighborhoods (0) Spaces Desks Lockers Parking Spots Points of Interest …" at bounding box center [784, 306] width 1568 height 553
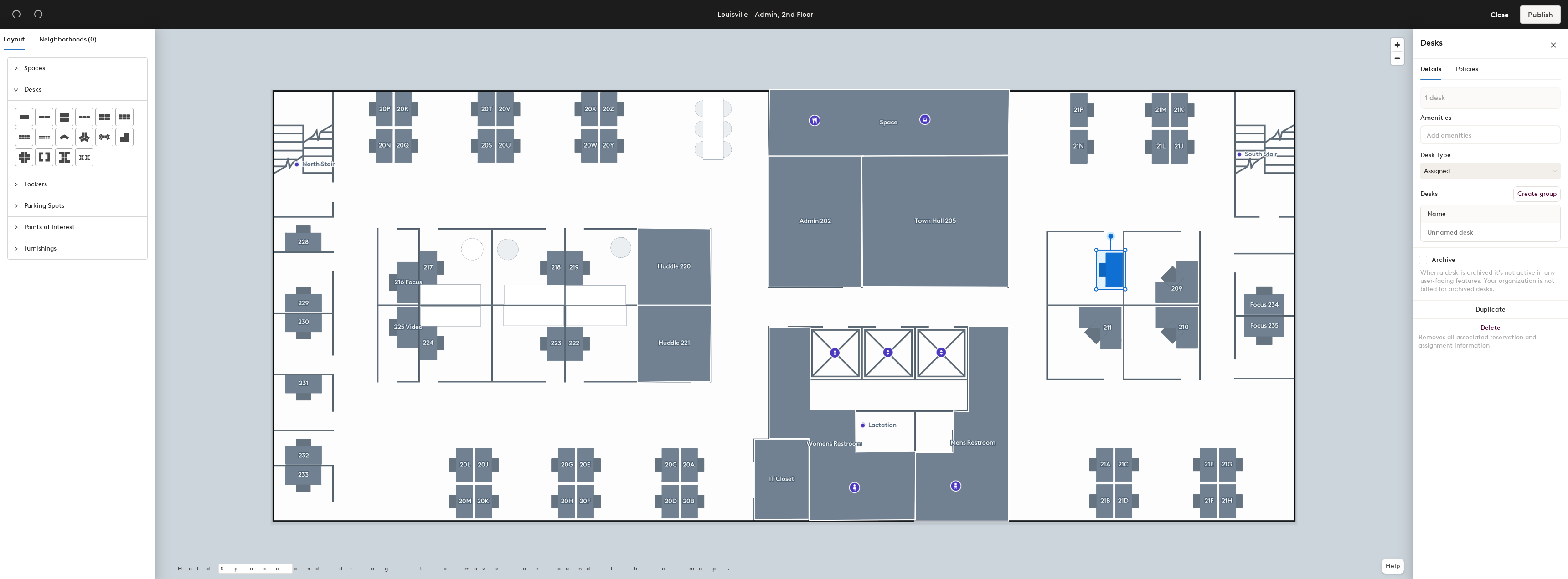
click at [13, 248] on div "Furnishings" at bounding box center [77, 249] width 139 height 21
click at [89, 244] on img at bounding box center [84, 243] width 10 height 9
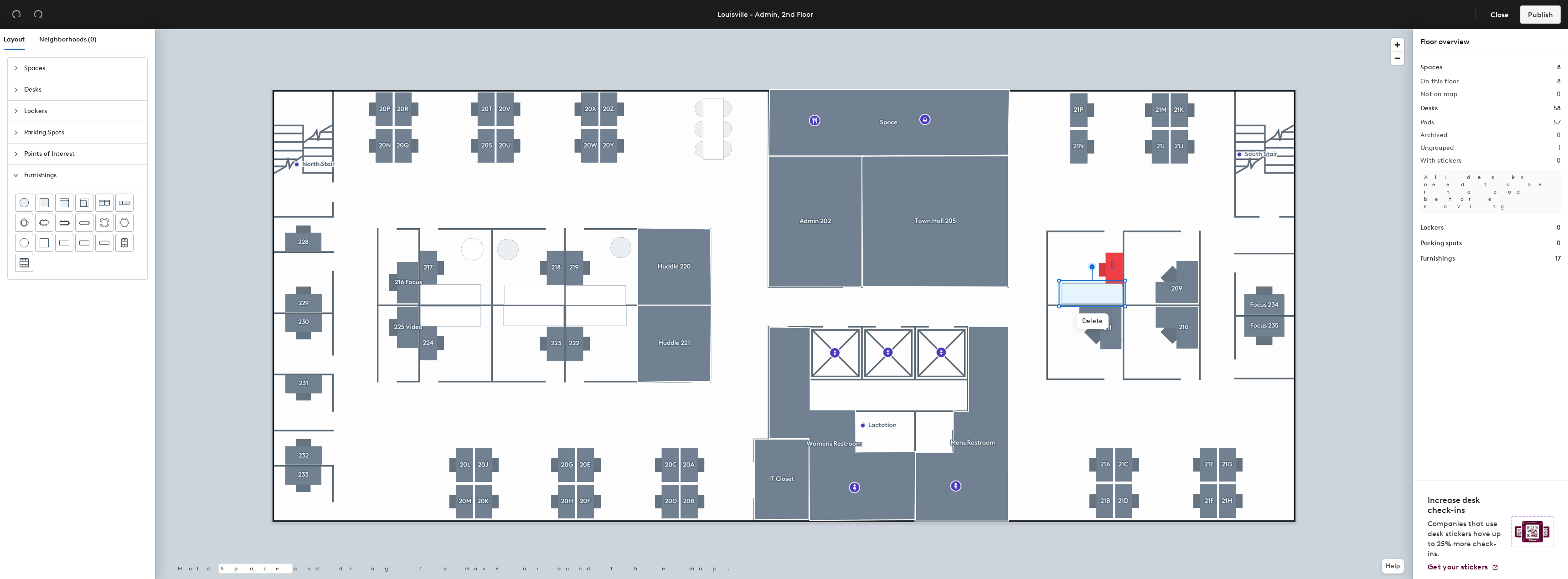
click at [1111, 29] on div at bounding box center [784, 29] width 1258 height 0
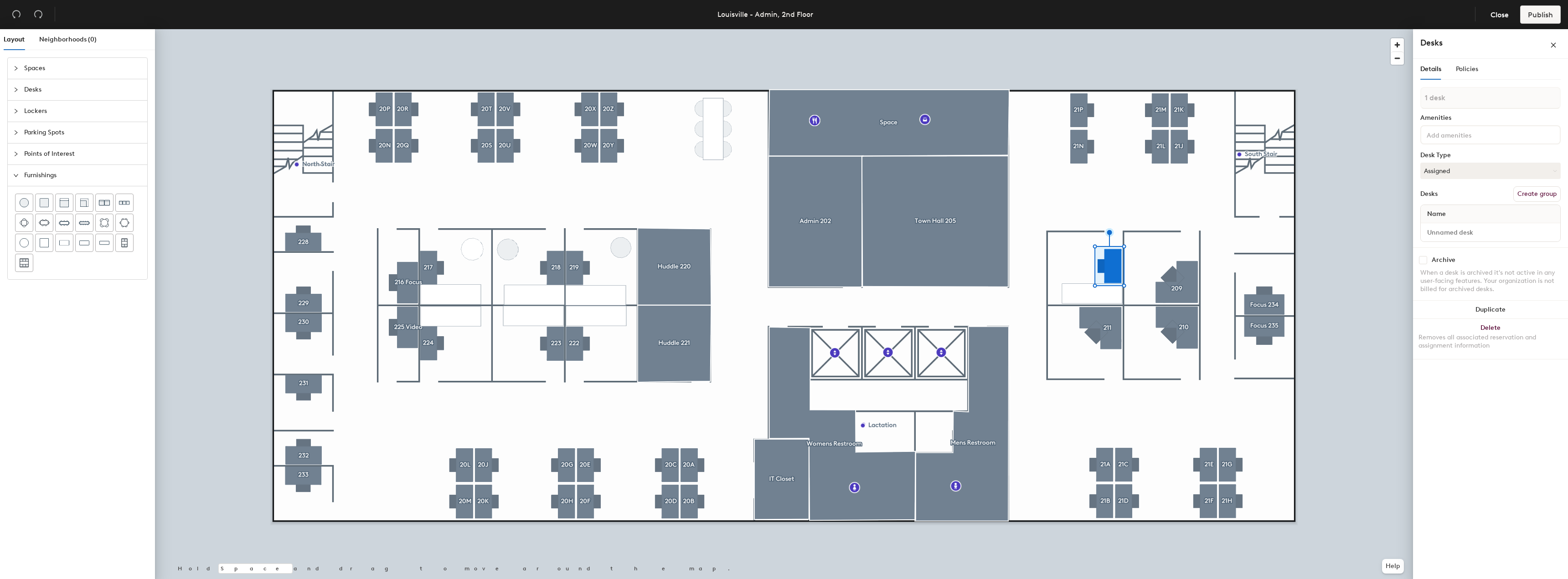
click at [1540, 197] on button "Create group" at bounding box center [1537, 193] width 47 height 15
click at [1383, 103] on div "Layout Neighborhoods (0) Spaces Desks Lockers Parking Spots Points of Interest …" at bounding box center [784, 306] width 1568 height 553
type input "208"
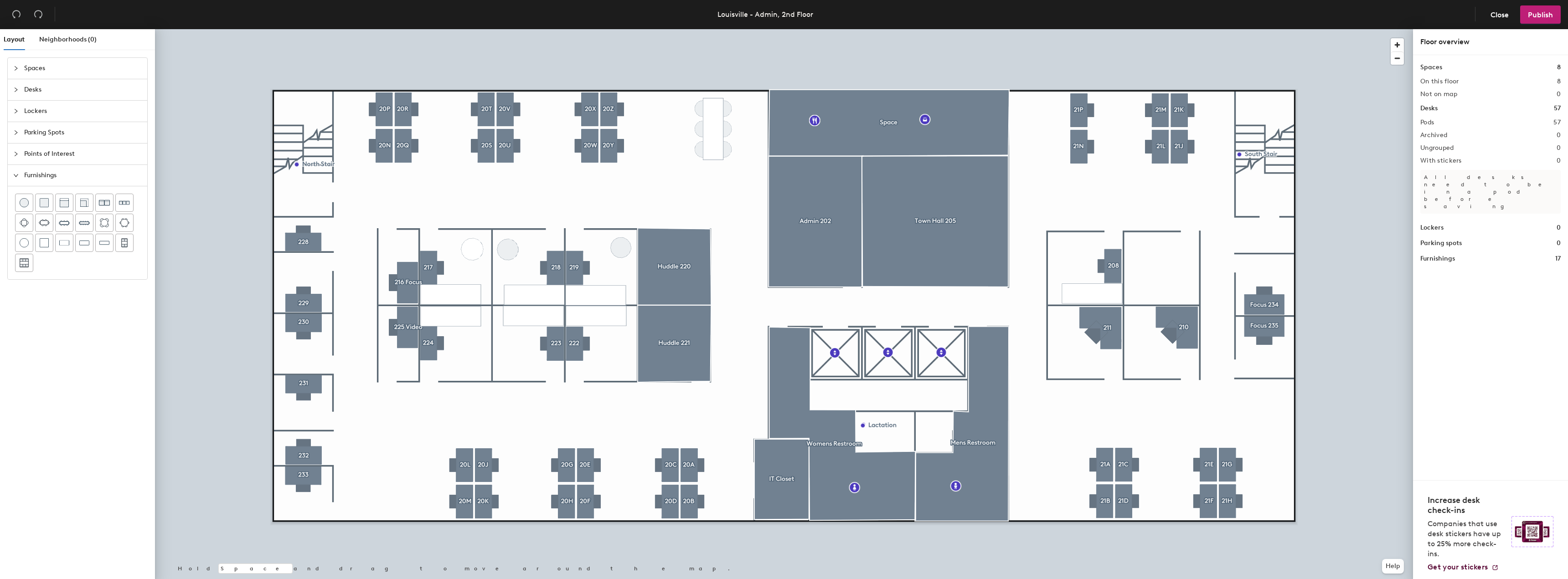
click at [15, 88] on icon "collapsed" at bounding box center [16, 89] width 5 height 5
click at [1164, 286] on div "Layout Neighborhoods (0) Spaces Desks Lockers Parking Spots Points of Interest …" at bounding box center [784, 306] width 1568 height 553
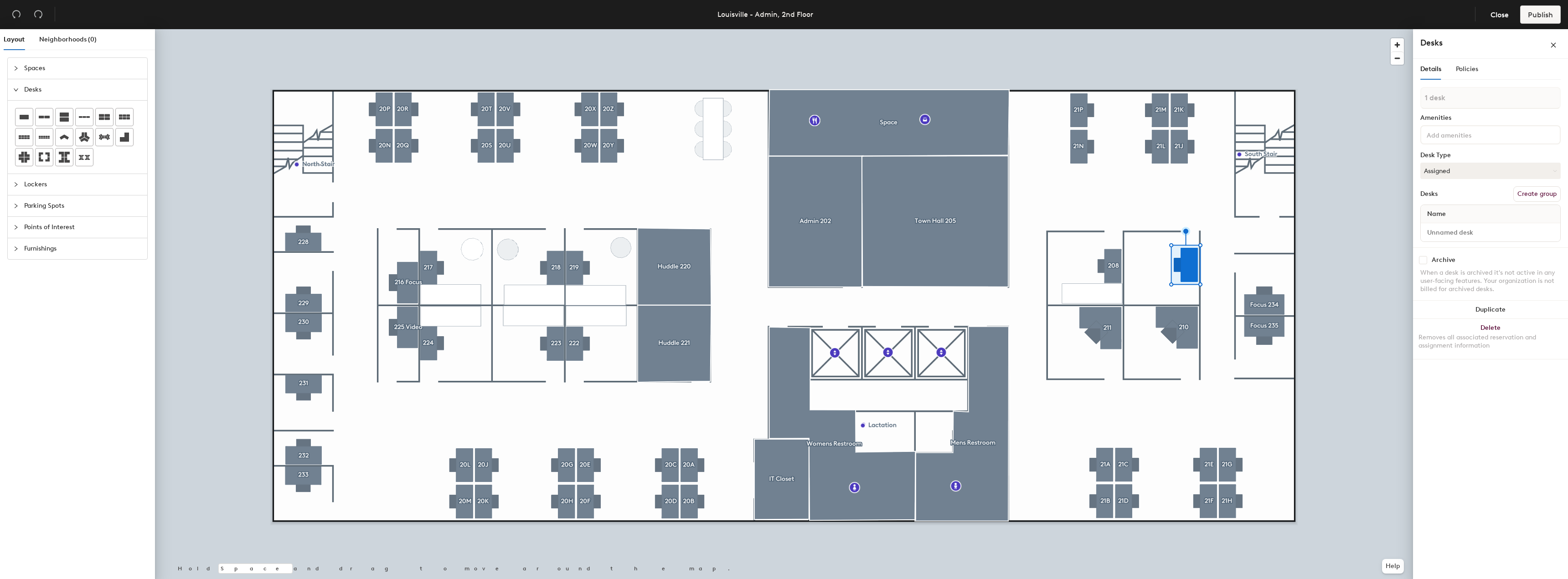
click at [13, 250] on div "Furnishings" at bounding box center [77, 249] width 139 height 21
click at [92, 243] on div at bounding box center [84, 243] width 17 height 17
drag, startPoint x: 1537, startPoint y: 193, endPoint x: 1516, endPoint y: 172, distance: 29.7
click at [1538, 193] on button "Create group" at bounding box center [1537, 193] width 47 height 15
click at [1388, 108] on div "Layout Neighborhoods (0) Spaces Desks Lockers Parking Spots Points of Interest …" at bounding box center [784, 306] width 1568 height 553
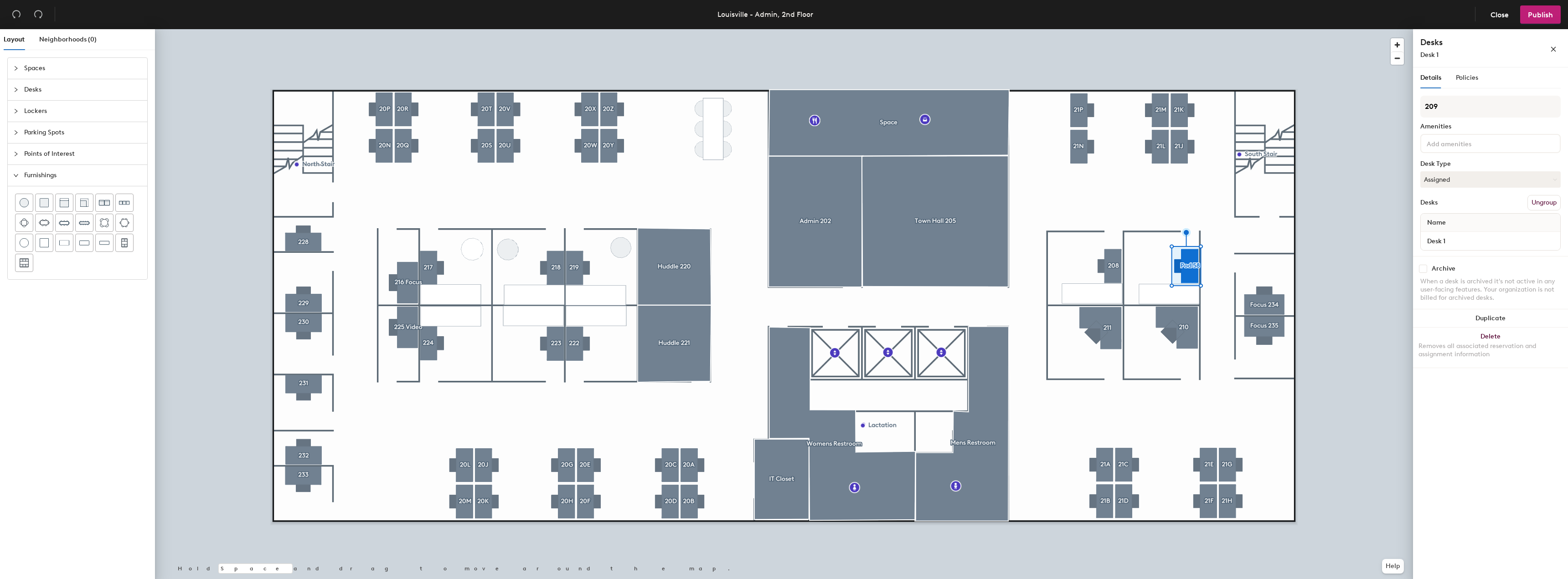
type input "209"
click at [1339, 29] on div at bounding box center [784, 29] width 1258 height 0
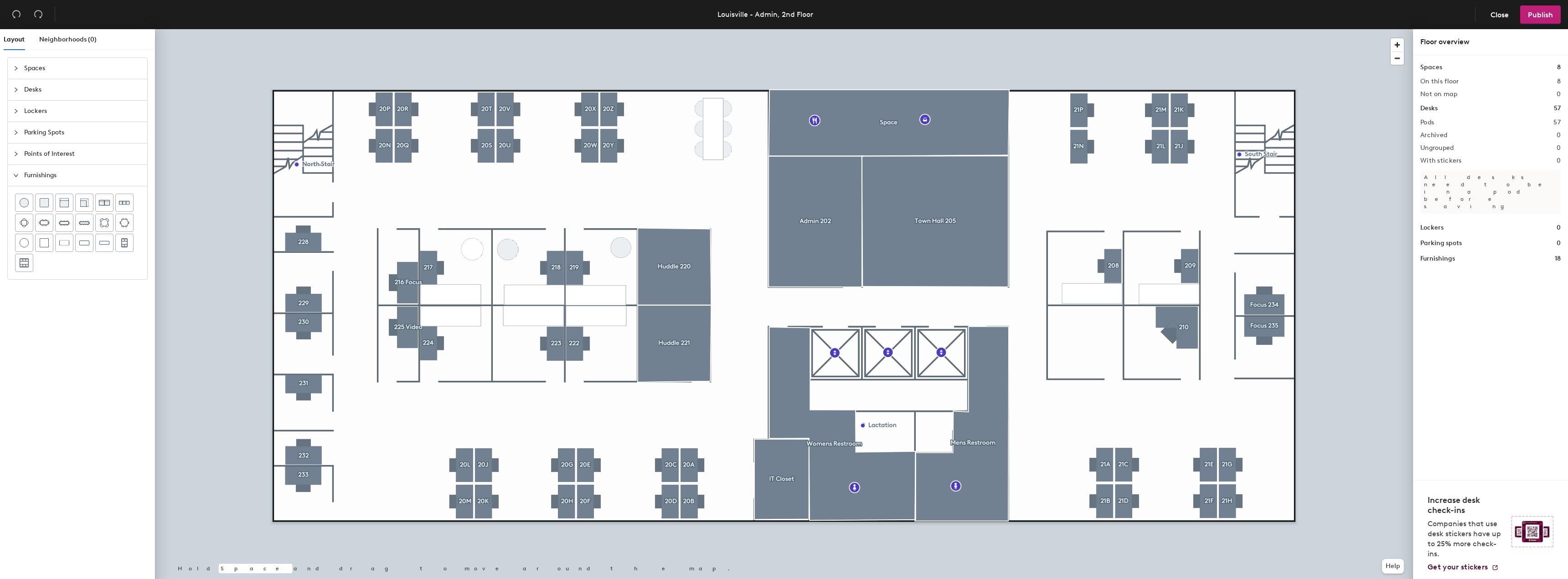
click at [13, 87] on div "Desks" at bounding box center [77, 89] width 139 height 21
click at [23, 121] on icon at bounding box center [24, 117] width 11 height 11
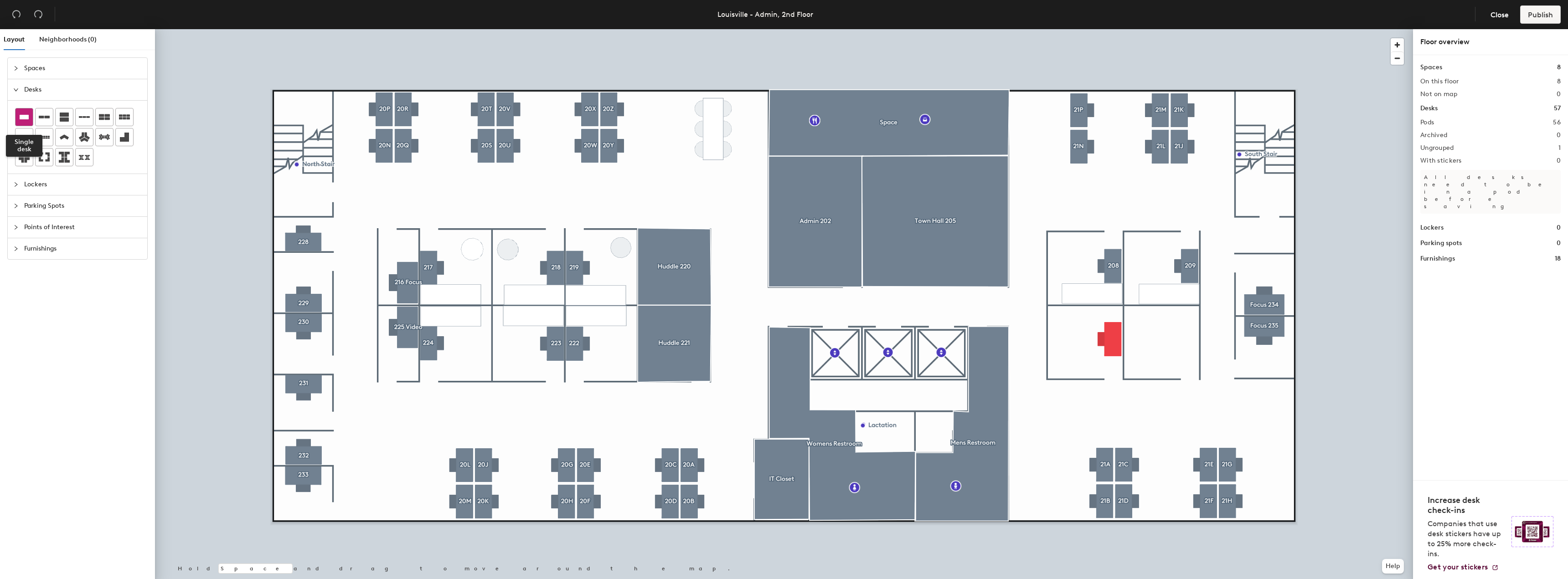
click at [23, 119] on icon at bounding box center [24, 117] width 9 height 4
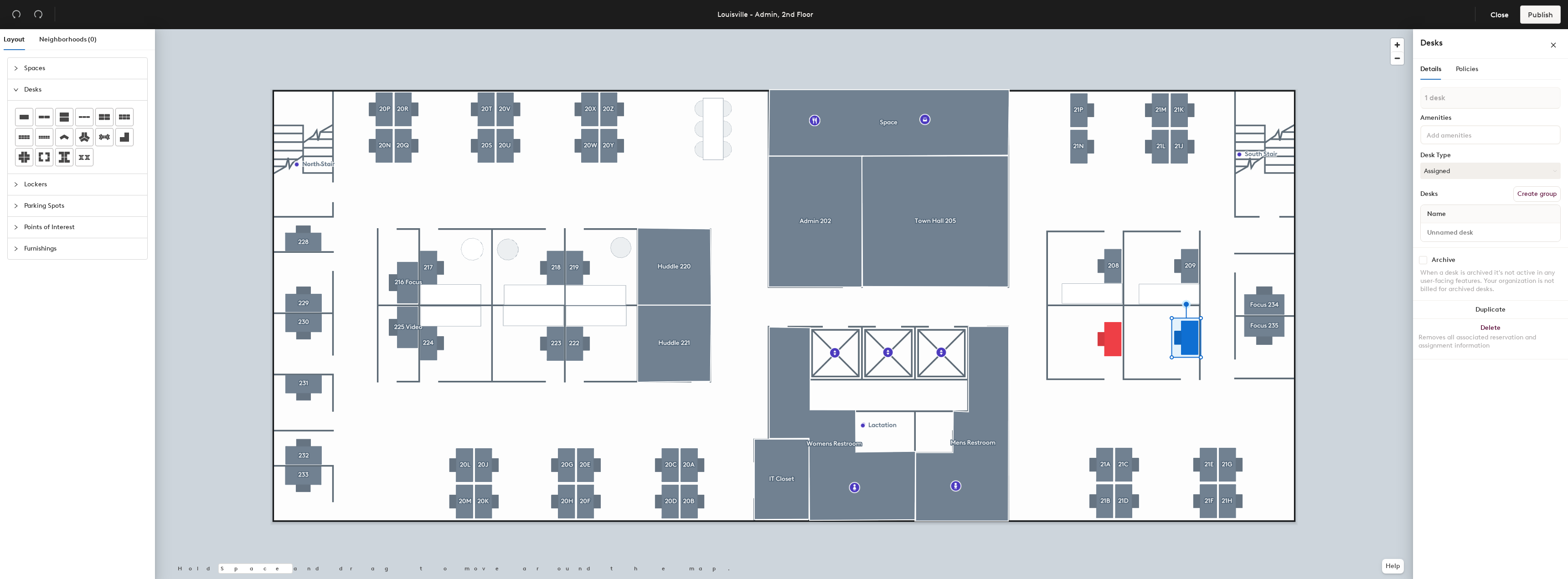
click at [16, 248] on icon "collapsed" at bounding box center [16, 248] width 5 height 5
click at [86, 245] on img at bounding box center [84, 243] width 10 height 9
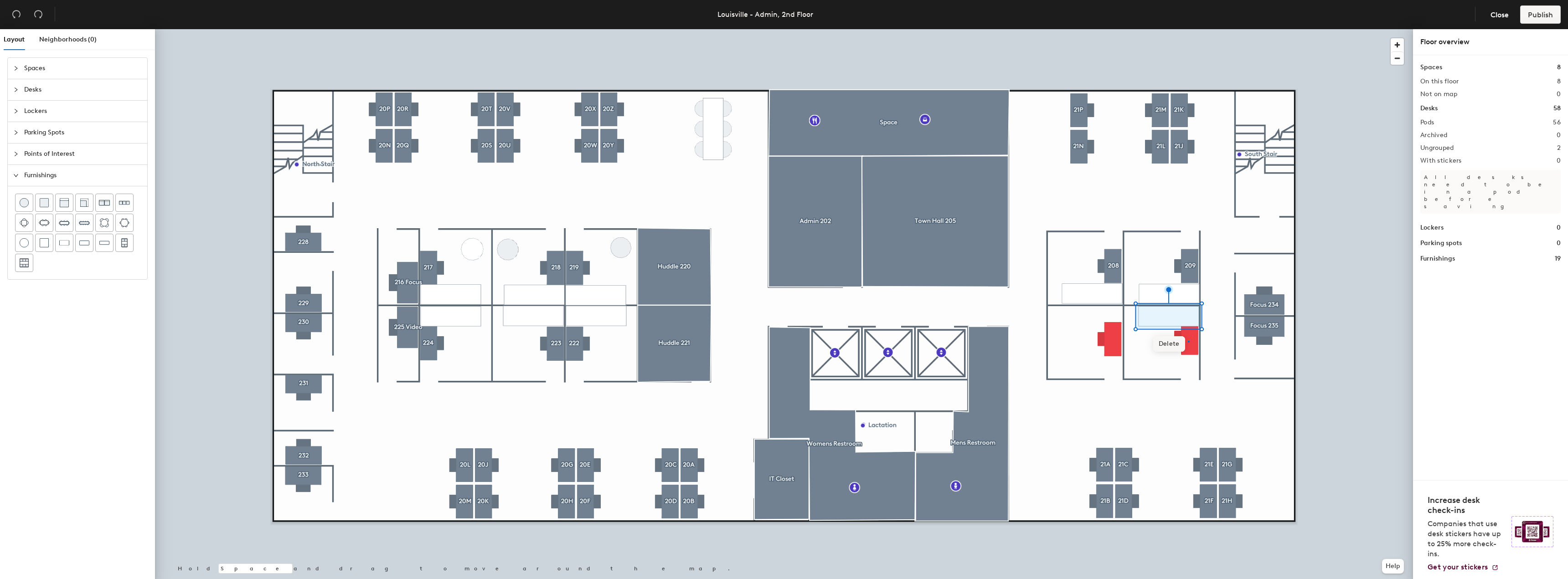
click at [1188, 29] on div at bounding box center [784, 29] width 1258 height 0
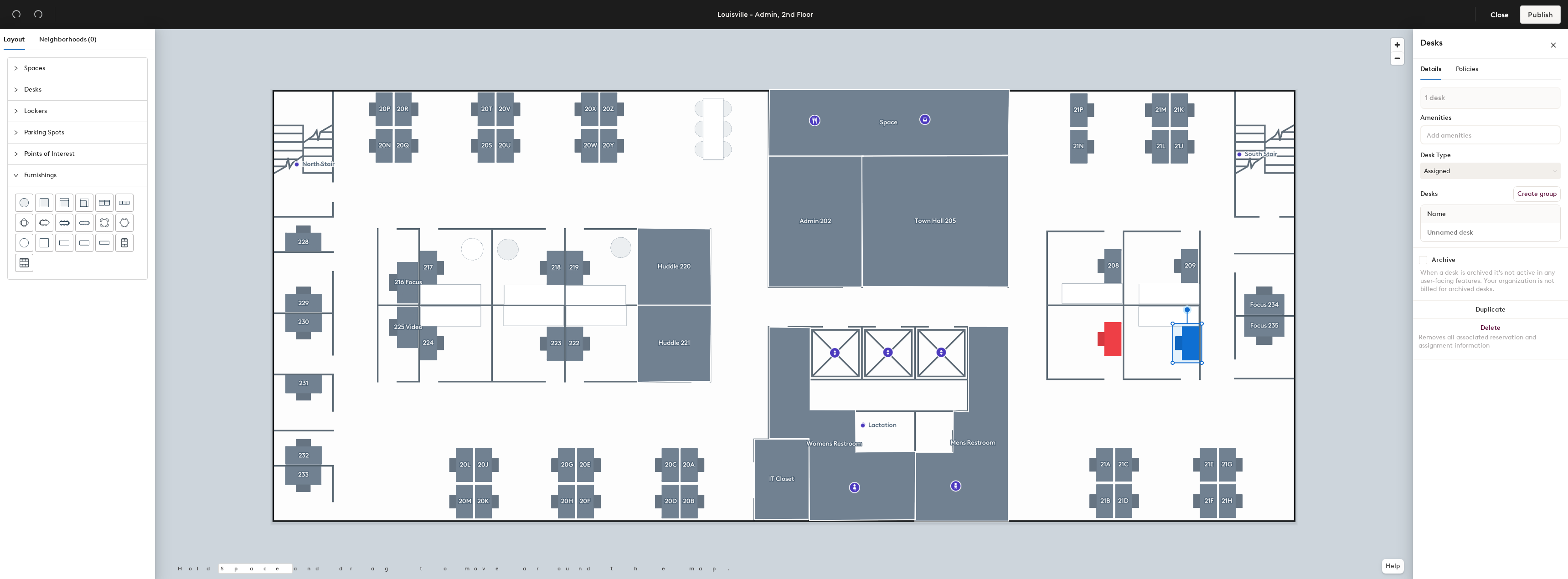
click at [1091, 314] on div "Layout Neighborhoods (0) Spaces Desks Lockers Parking Spots Points of Interest …" at bounding box center [784, 306] width 1568 height 553
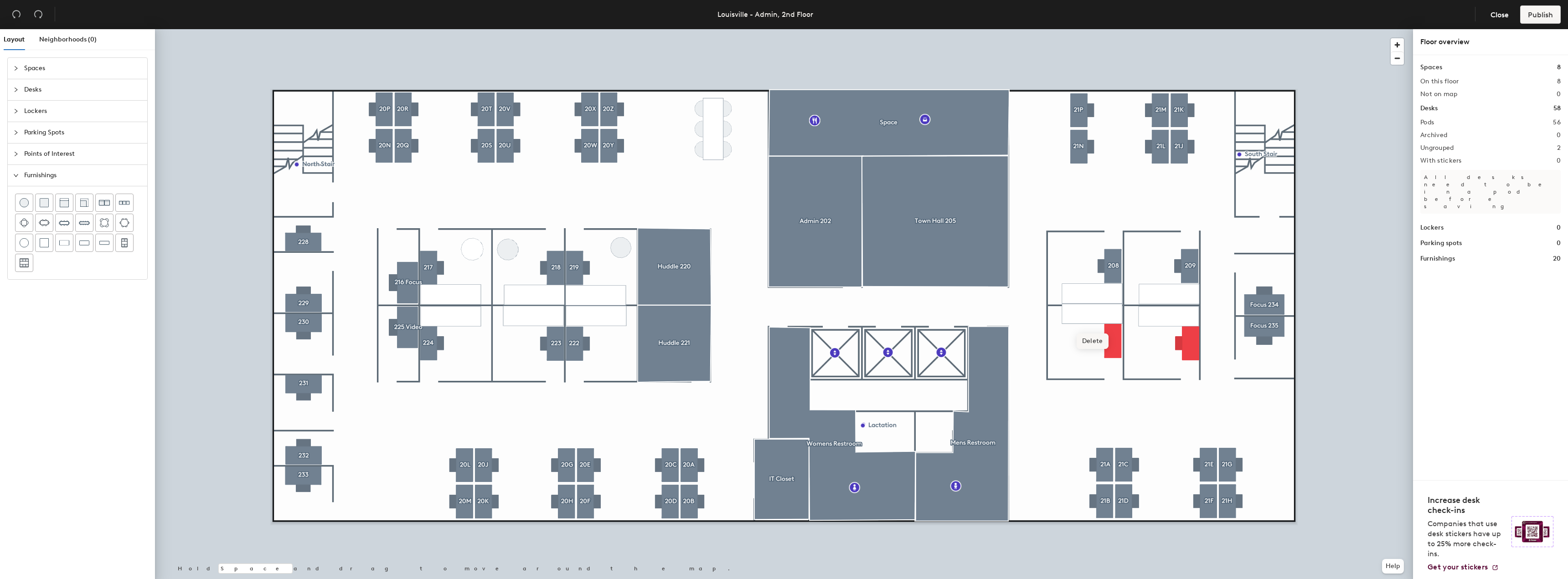
click at [1111, 29] on div at bounding box center [784, 29] width 1258 height 0
click at [1186, 29] on div at bounding box center [784, 29] width 1258 height 0
click at [1155, 29] on div at bounding box center [784, 29] width 1258 height 0
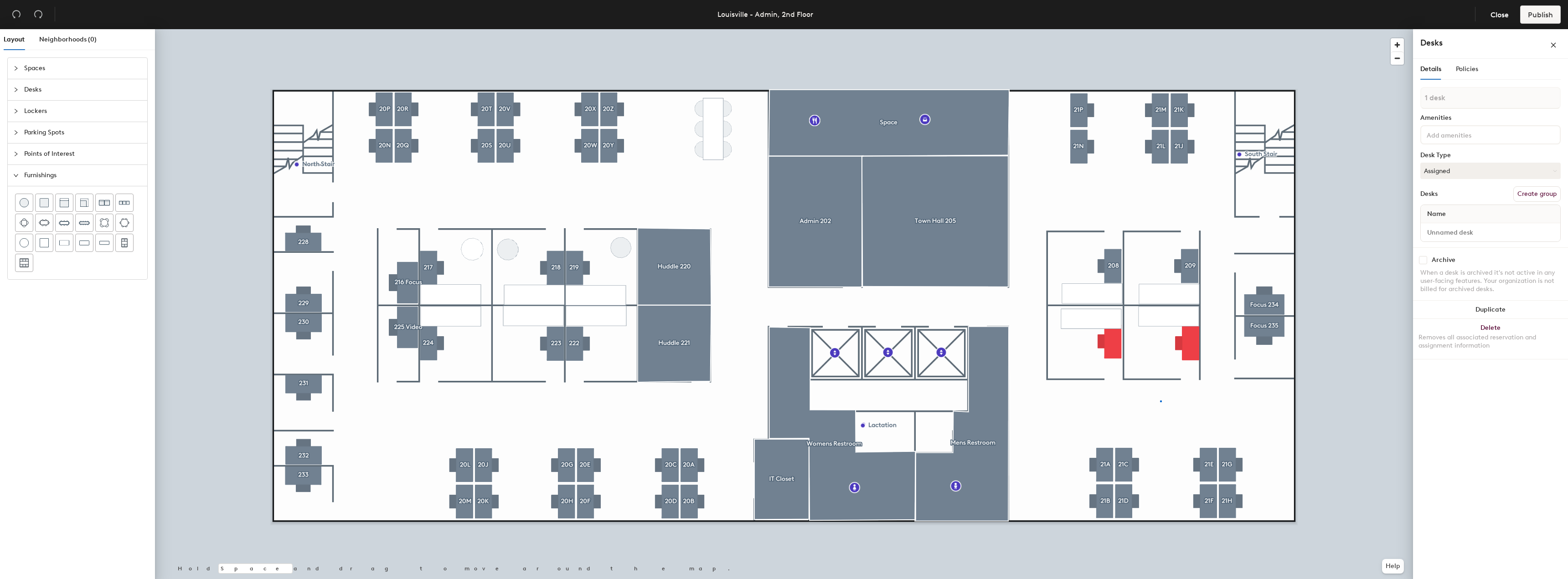
click at [1161, 29] on div at bounding box center [784, 29] width 1258 height 0
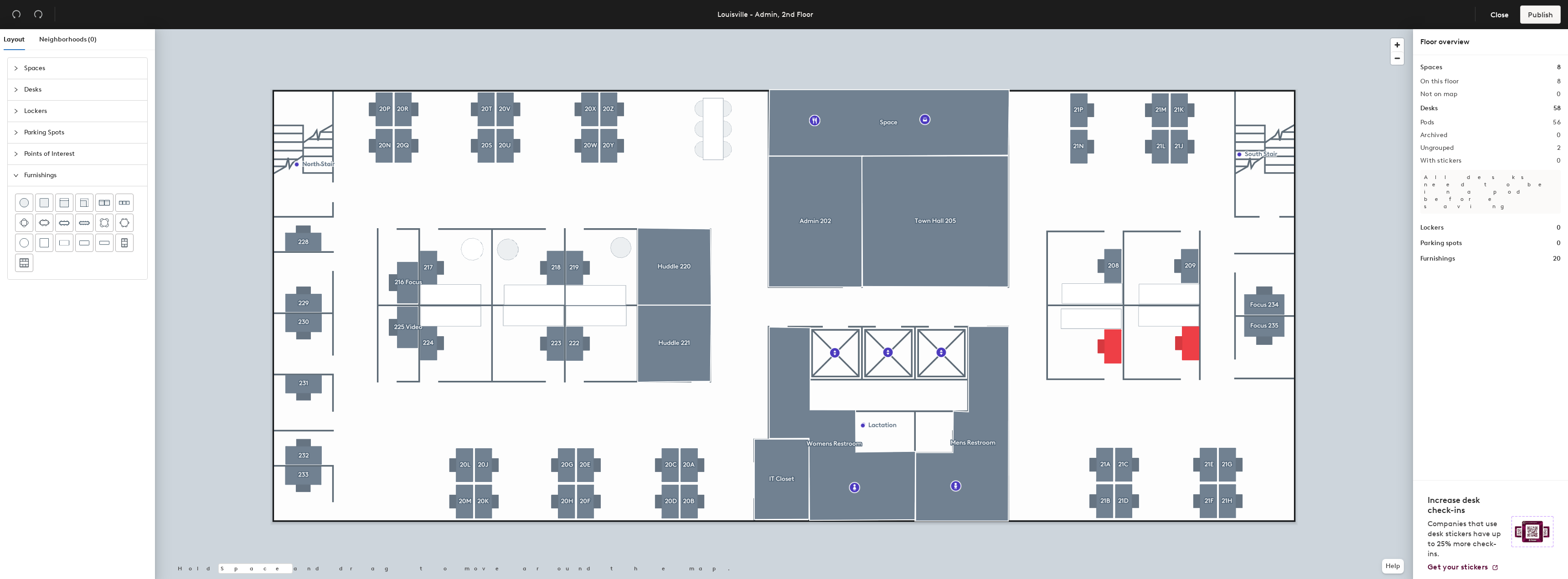
click at [1115, 29] on div at bounding box center [784, 29] width 1258 height 0
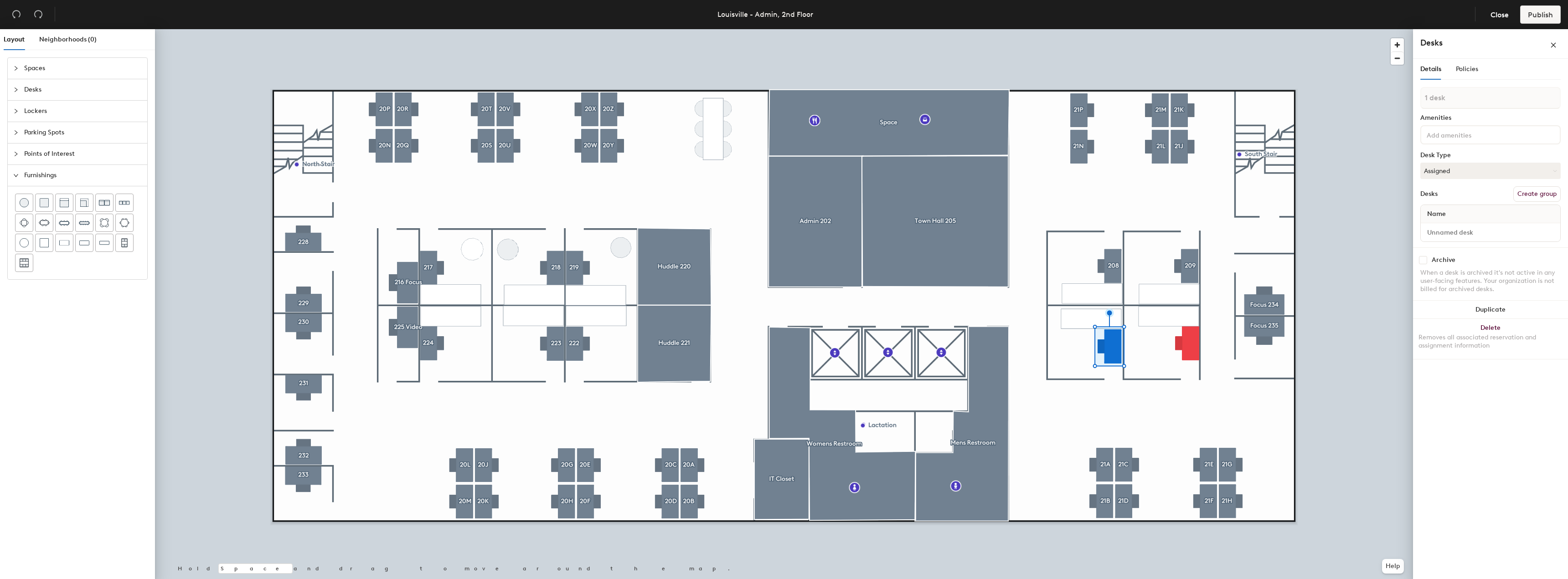
drag, startPoint x: 1526, startPoint y: 195, endPoint x: 1478, endPoint y: 125, distance: 84.9
click at [1527, 195] on button "Create group" at bounding box center [1537, 193] width 47 height 15
click at [1404, 103] on div "Layout Neighborhoods (0) Spaces Desks Lockers Parking Spots Points of Interest …" at bounding box center [784, 306] width 1568 height 553
type input "211"
click at [1525, 191] on button "Create group" at bounding box center [1537, 193] width 47 height 15
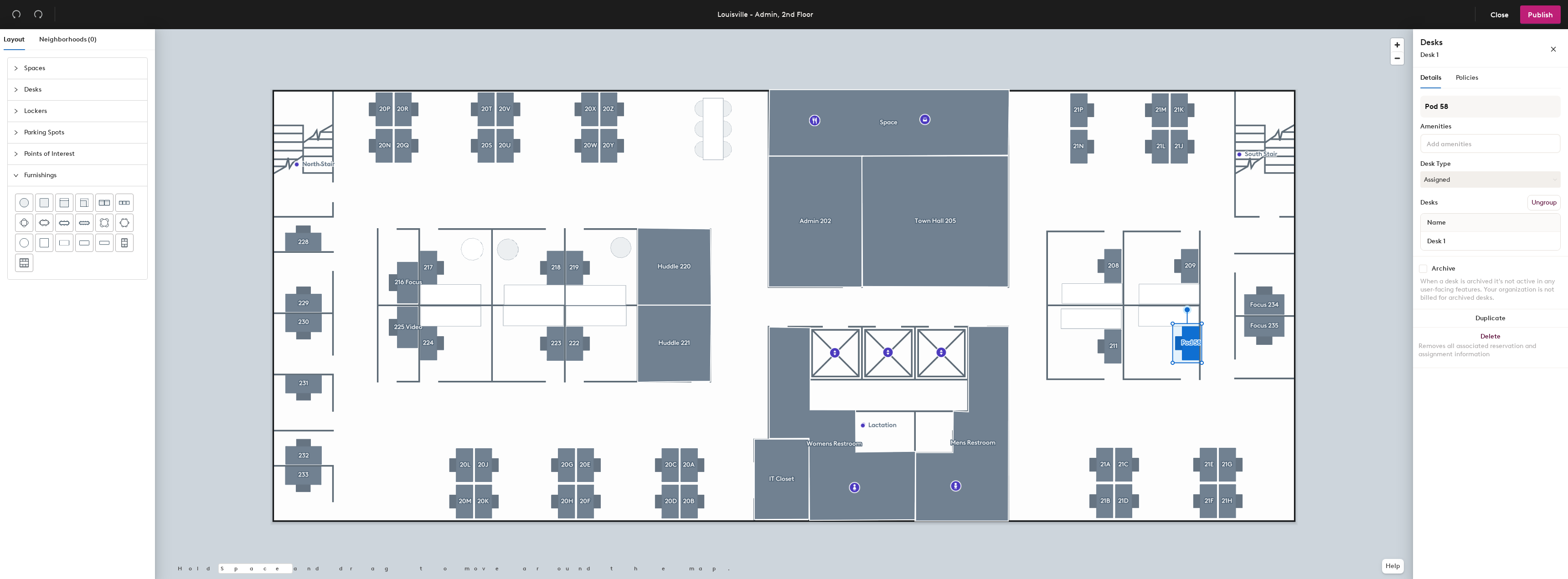
click at [1399, 101] on div "Layout Neighborhoods (0) Spaces Desks Lockers Parking Spots Points of Interest …" at bounding box center [784, 306] width 1568 height 553
type input "210"
click at [1370, 29] on div at bounding box center [784, 29] width 1258 height 0
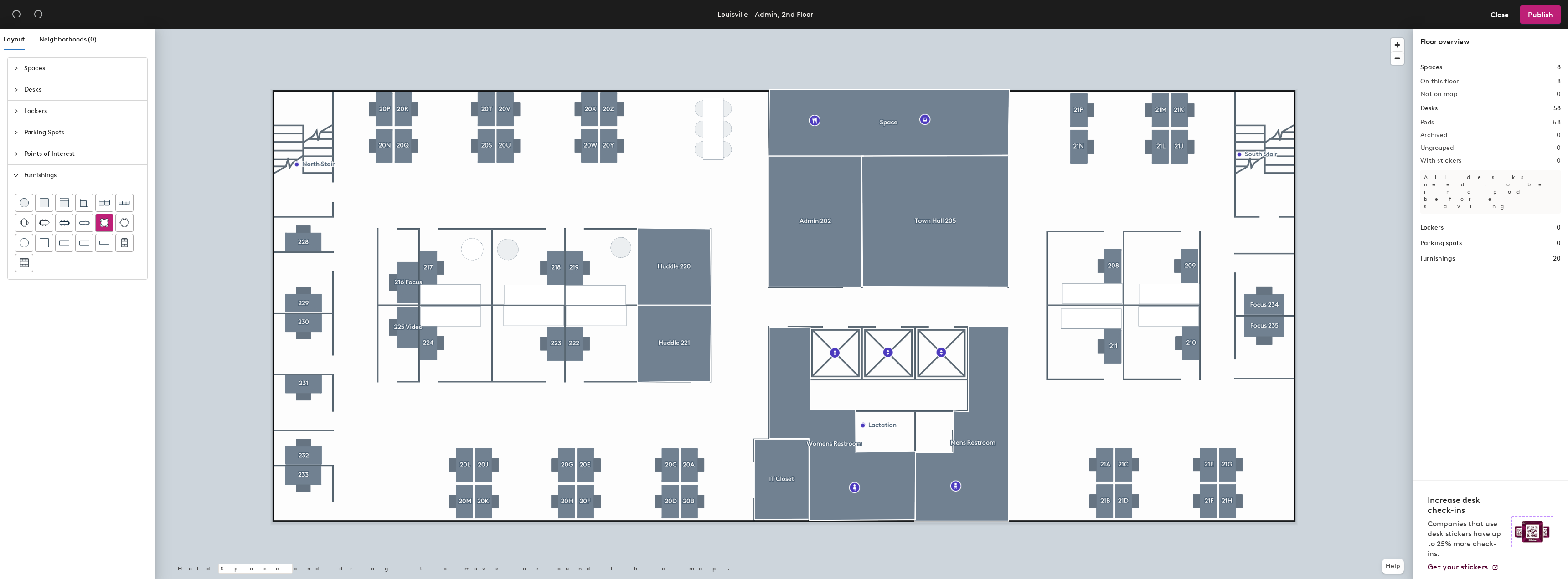
click at [106, 226] on img at bounding box center [104, 223] width 9 height 9
click at [27, 206] on img at bounding box center [24, 203] width 9 height 9
drag, startPoint x: 26, startPoint y: 207, endPoint x: 43, endPoint y: 204, distance: 17.3
click at [26, 207] on div at bounding box center [24, 203] width 17 height 17
click at [633, 29] on div at bounding box center [784, 29] width 1258 height 0
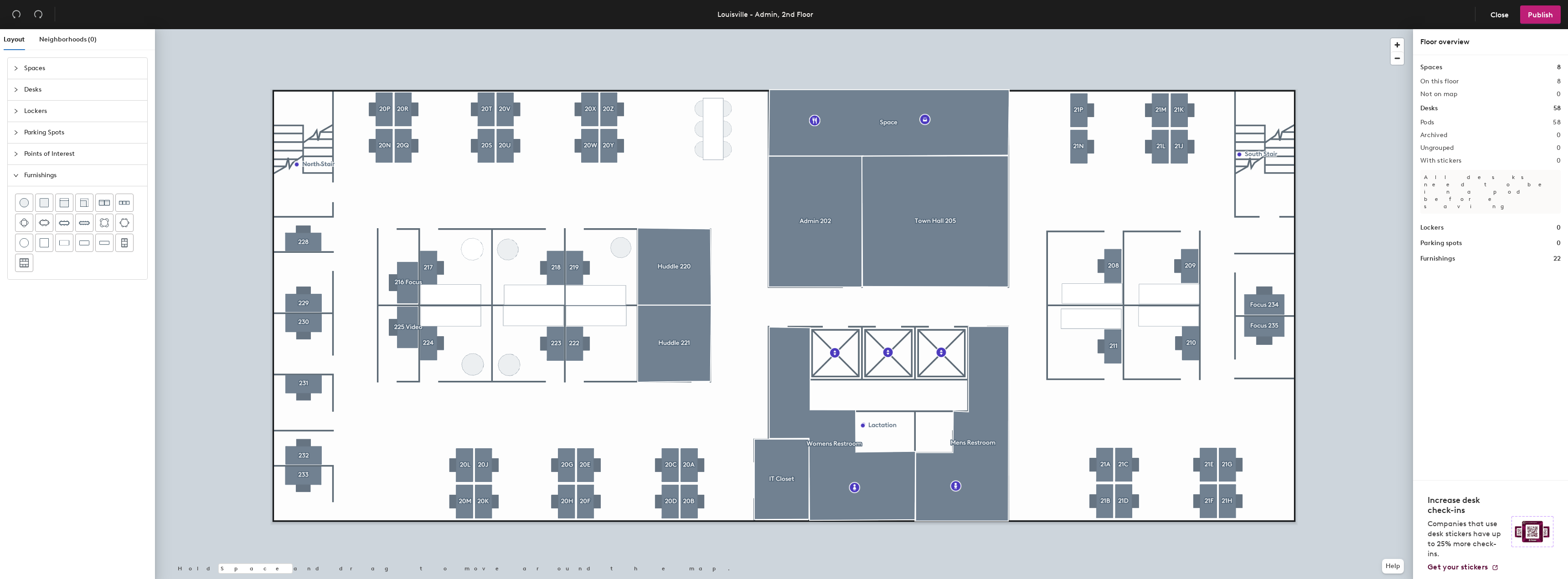
drag, startPoint x: 23, startPoint y: 206, endPoint x: 139, endPoint y: 174, distance: 120.3
click at [24, 206] on img at bounding box center [24, 203] width 9 height 9
drag, startPoint x: 26, startPoint y: 240, endPoint x: 108, endPoint y: 231, distance: 82.5
click at [27, 240] on img at bounding box center [24, 243] width 9 height 9
drag, startPoint x: 24, startPoint y: 244, endPoint x: 119, endPoint y: 229, distance: 96.2
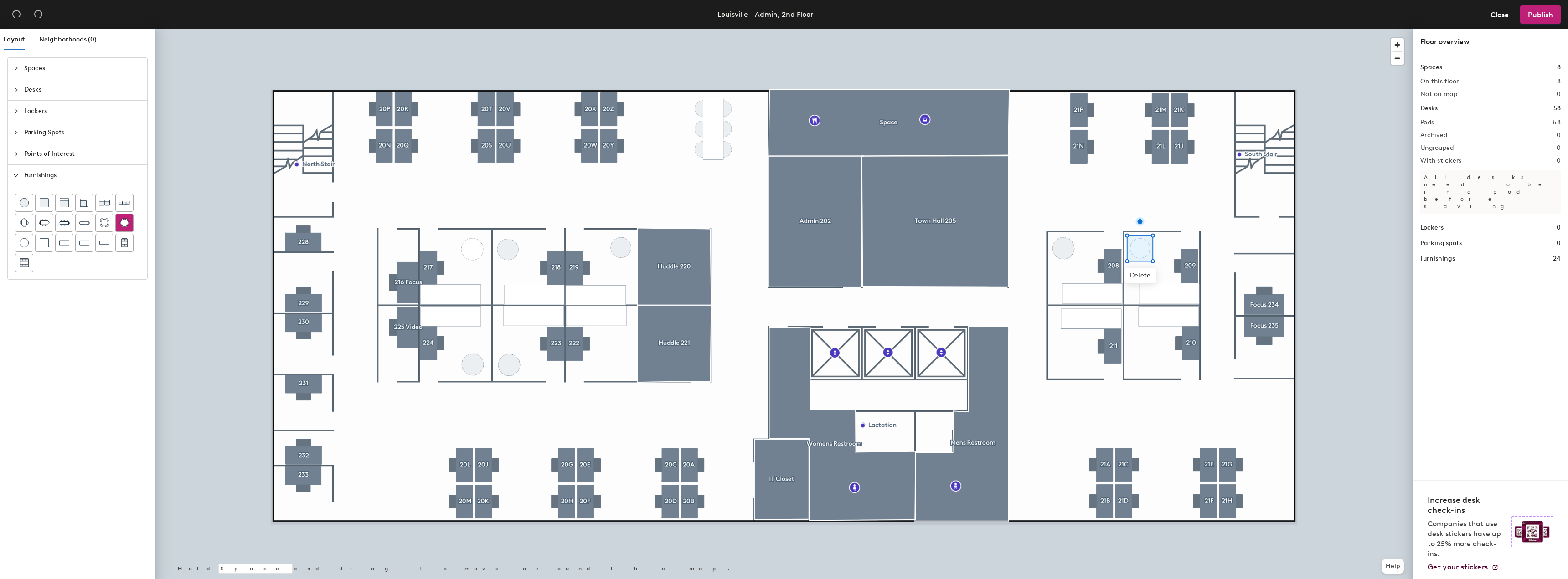
click at [25, 244] on img at bounding box center [24, 243] width 9 height 9
drag, startPoint x: 23, startPoint y: 245, endPoint x: 55, endPoint y: 240, distance: 32.4
click at [23, 245] on img at bounding box center [24, 243] width 9 height 9
click at [1535, 15] on span "Publish" at bounding box center [1540, 15] width 25 height 9
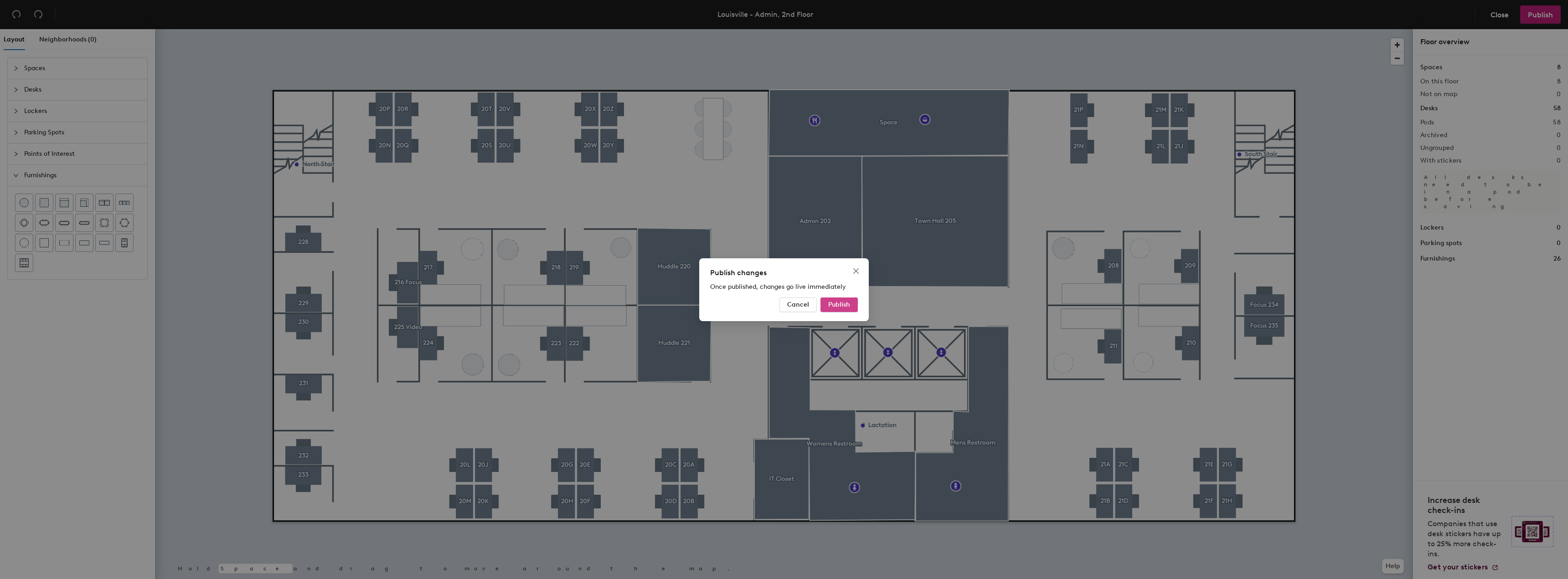
click at [839, 301] on span "Publish" at bounding box center [839, 304] width 22 height 8
click at [795, 307] on span "Cancel" at bounding box center [787, 304] width 22 height 8
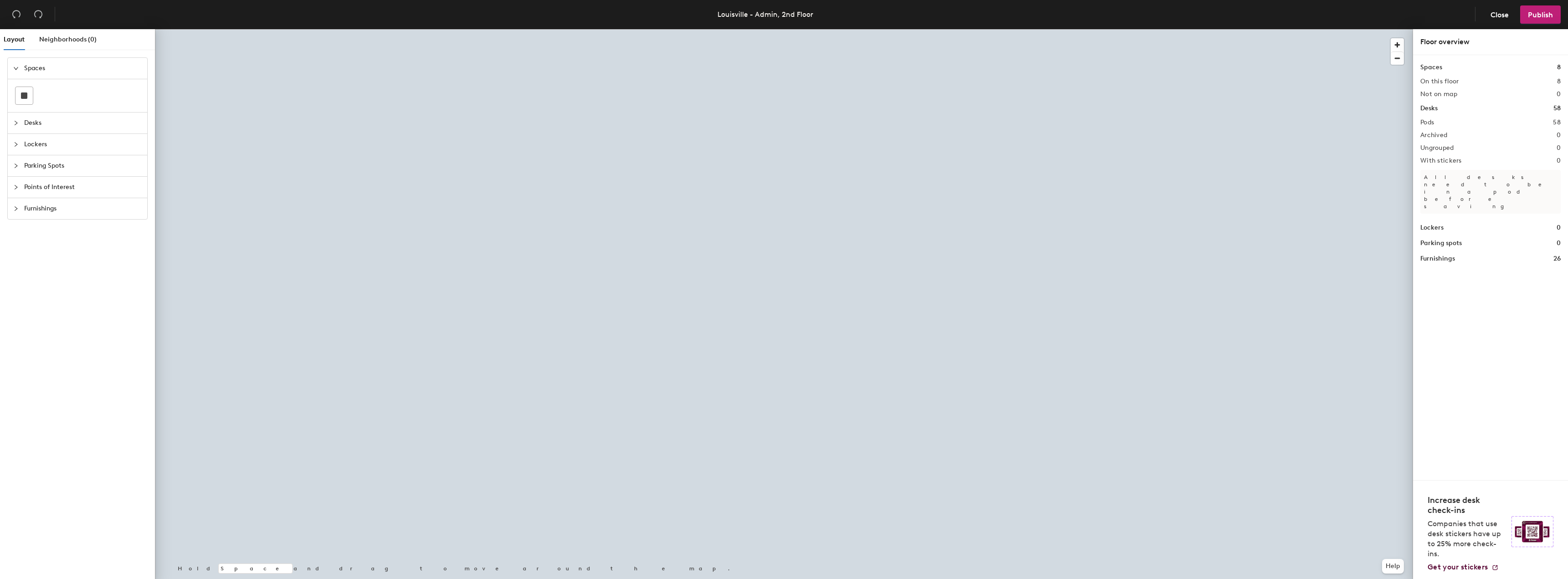
click at [17, 207] on icon "collapsed" at bounding box center [16, 208] width 5 height 5
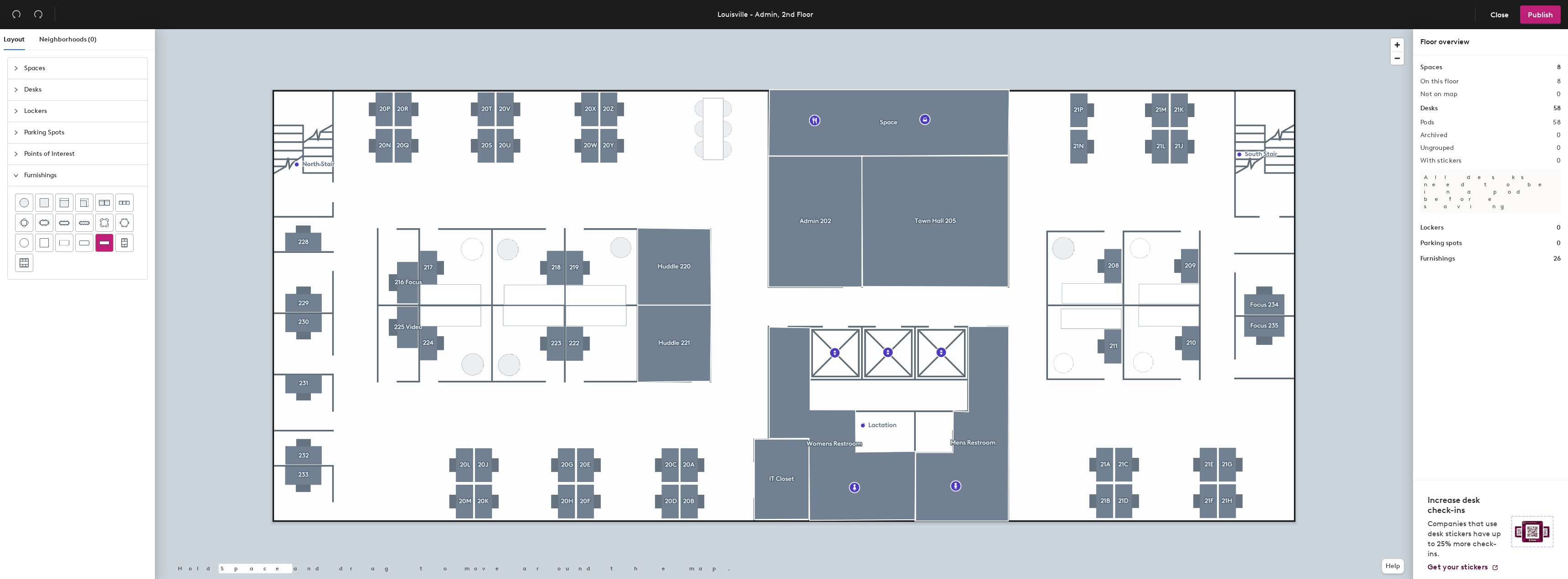
click at [104, 240] on img at bounding box center [104, 243] width 10 height 9
click at [80, 244] on img at bounding box center [84, 243] width 10 height 9
click at [24, 204] on img at bounding box center [24, 203] width 9 height 9
click at [107, 206] on img at bounding box center [104, 203] width 11 height 11
click at [413, 29] on div at bounding box center [784, 29] width 1258 height 0
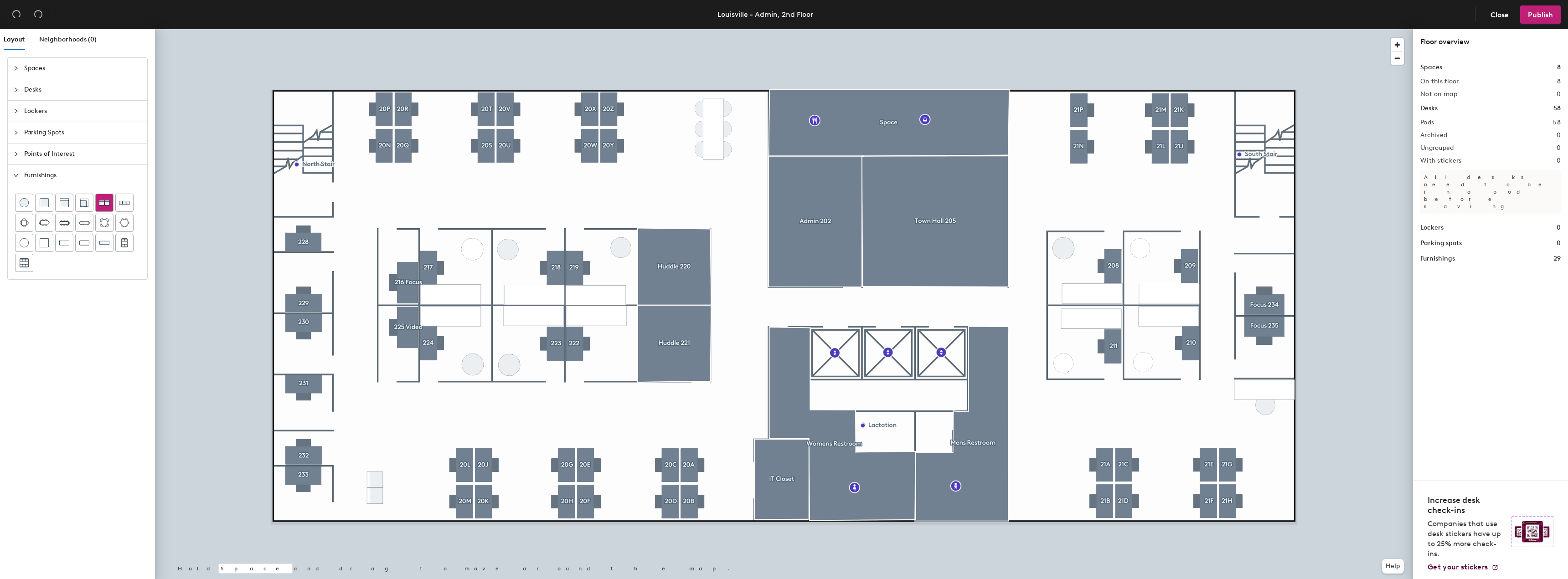
click at [102, 206] on img at bounding box center [104, 203] width 11 height 11
click at [253, 29] on div at bounding box center [784, 29] width 1258 height 0
drag, startPoint x: 24, startPoint y: 205, endPoint x: 119, endPoint y: 229, distance: 98.0
click at [24, 205] on img at bounding box center [24, 203] width 9 height 9
click at [102, 201] on img at bounding box center [104, 203] width 11 height 11
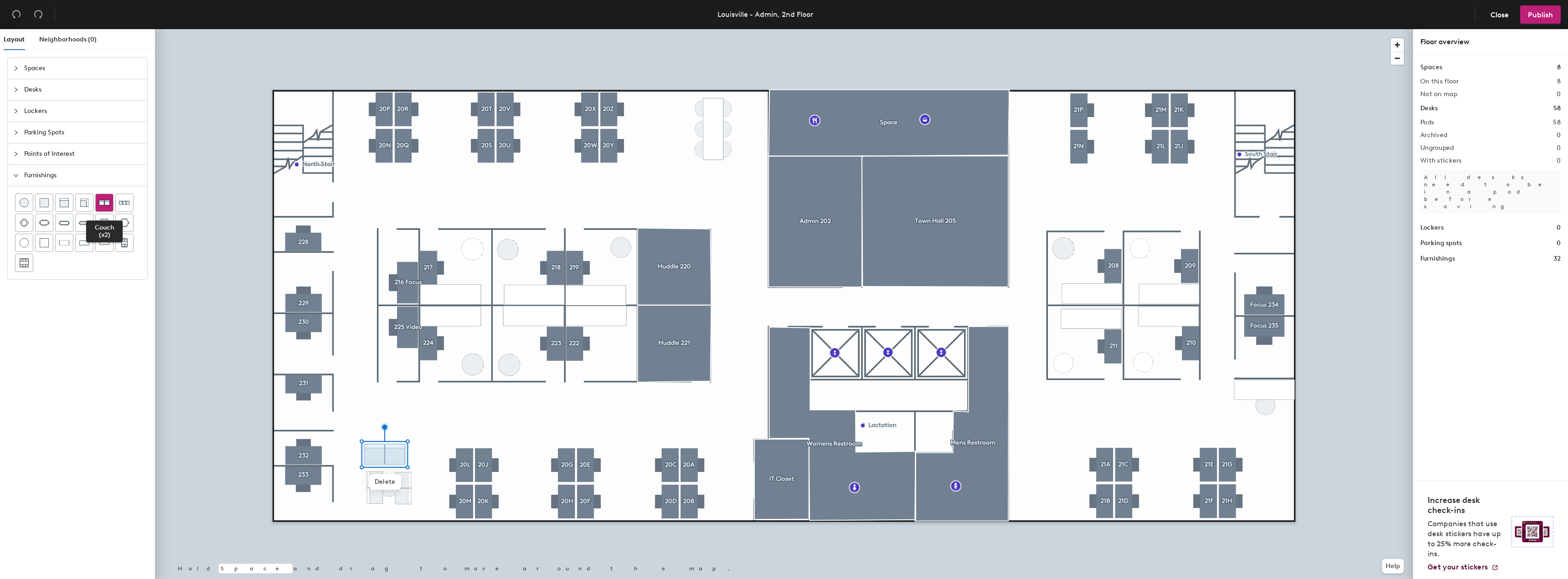
click at [108, 201] on img at bounding box center [104, 203] width 11 height 11
click at [389, 485] on span "Delete" at bounding box center [404, 478] width 32 height 15
click at [106, 204] on img at bounding box center [104, 203] width 11 height 11
click at [26, 200] on img at bounding box center [24, 203] width 9 height 9
click at [410, 29] on div at bounding box center [784, 29] width 1258 height 0
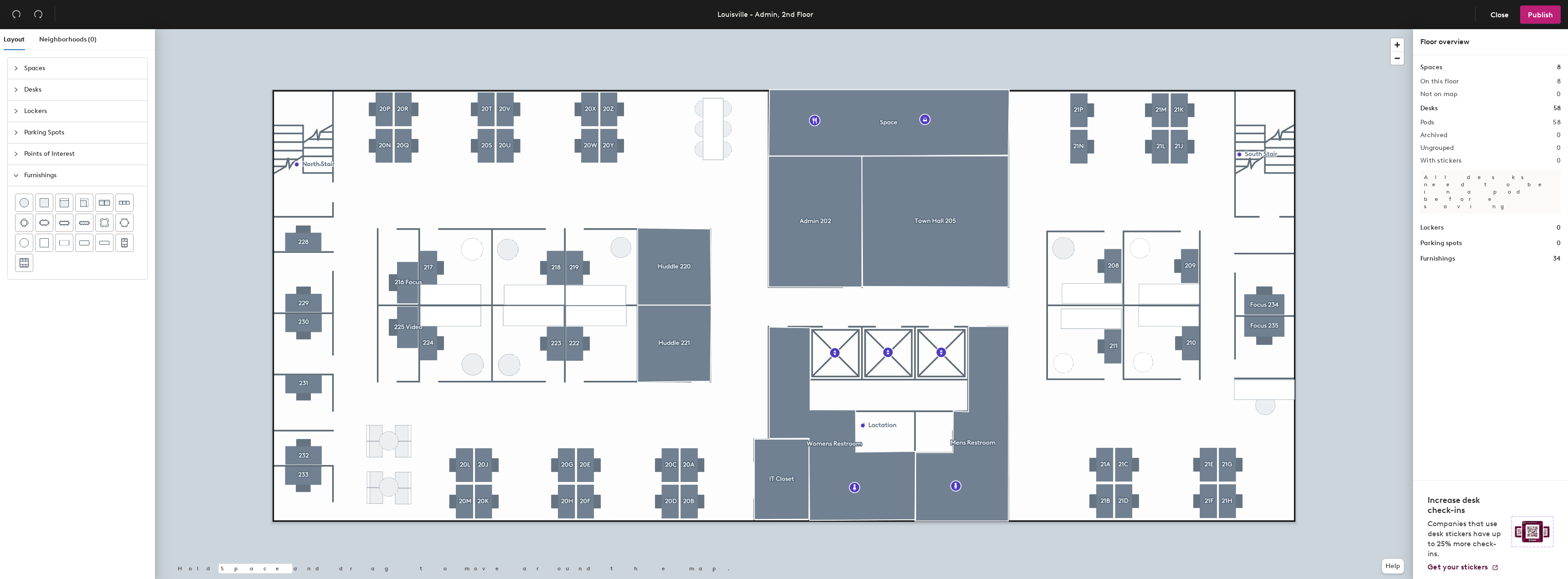
drag, startPoint x: 110, startPoint y: 243, endPoint x: 142, endPoint y: 241, distance: 32.1
click at [111, 243] on div at bounding box center [104, 243] width 17 height 17
click at [226, 29] on div at bounding box center [784, 29] width 1258 height 0
click at [26, 200] on img at bounding box center [24, 203] width 9 height 9
click at [1276, 438] on span "Delete" at bounding box center [1265, 432] width 32 height 15
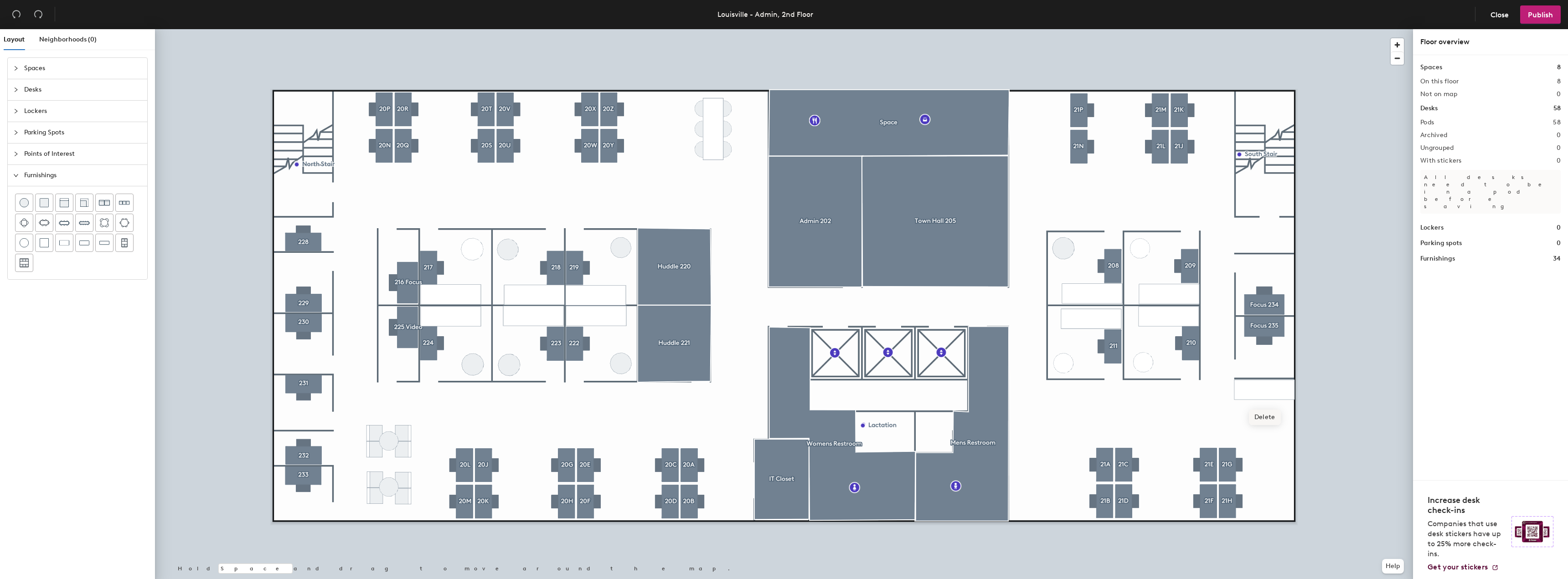
click at [1273, 418] on span "Delete" at bounding box center [1265, 417] width 32 height 15
click at [1275, 29] on div at bounding box center [784, 29] width 1258 height 0
click at [1253, 29] on div at bounding box center [784, 29] width 1258 height 0
click at [1334, 29] on div at bounding box center [784, 29] width 1258 height 0
click at [24, 246] on img at bounding box center [24, 243] width 9 height 9
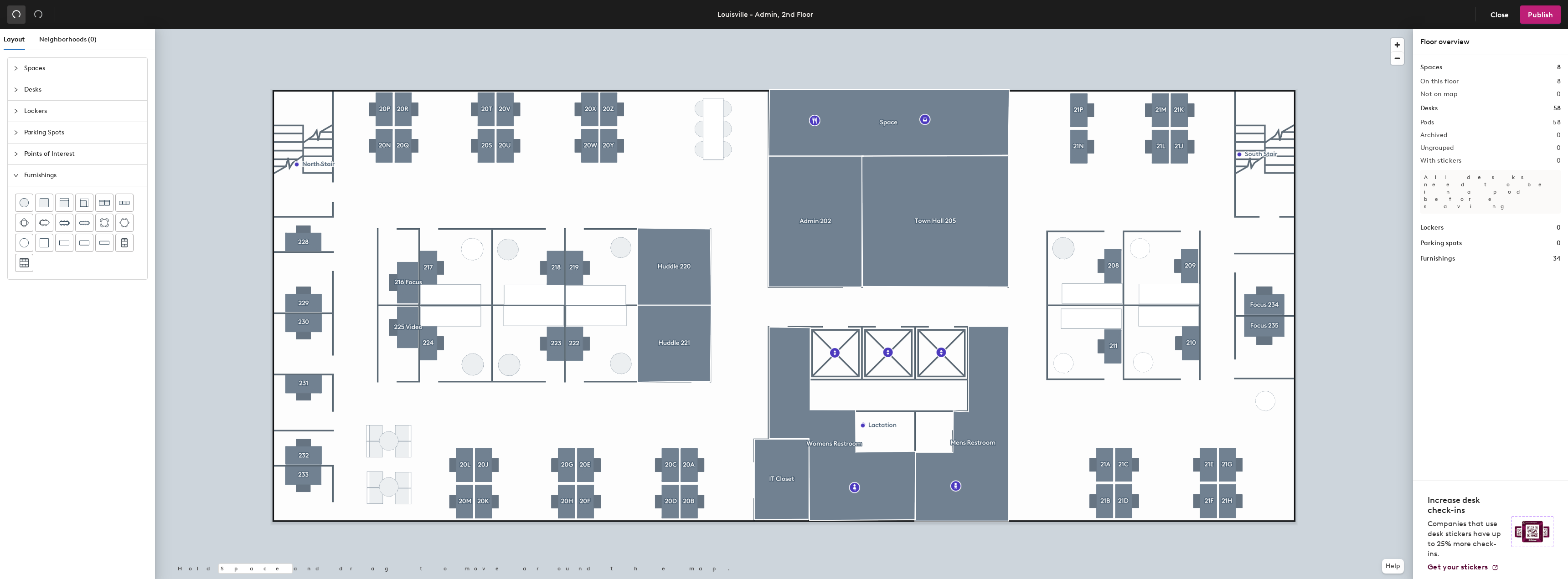
click at [17, 17] on icon "undo" at bounding box center [16, 14] width 9 height 9
click at [18, 18] on icon "undo" at bounding box center [16, 14] width 9 height 9
click at [18, 18] on icon "undo" at bounding box center [16, 14] width 9 height 9
click at [19, 18] on icon "undo" at bounding box center [16, 14] width 9 height 9
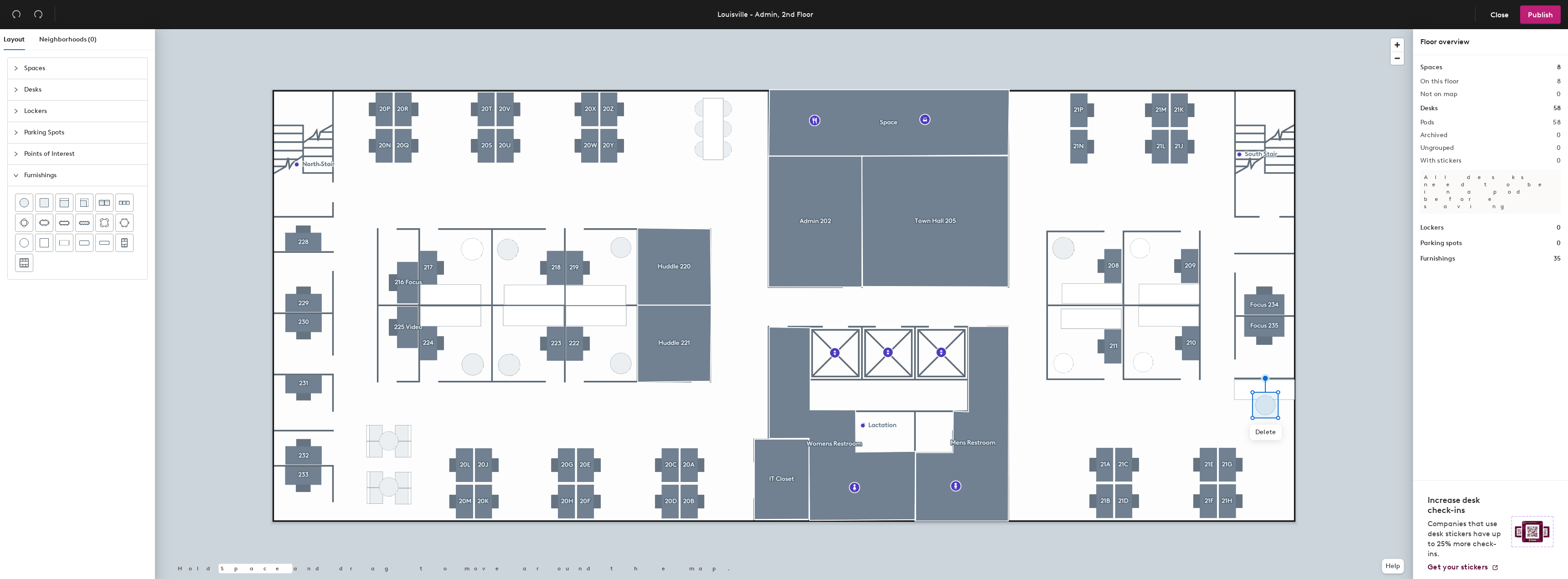
click at [1332, 29] on div at bounding box center [784, 29] width 1258 height 0
click at [1269, 29] on div at bounding box center [784, 29] width 1258 height 0
click at [1362, 29] on div at bounding box center [784, 29] width 1258 height 0
click at [100, 206] on img at bounding box center [104, 203] width 11 height 11
click at [124, 203] on img at bounding box center [124, 202] width 11 height 10
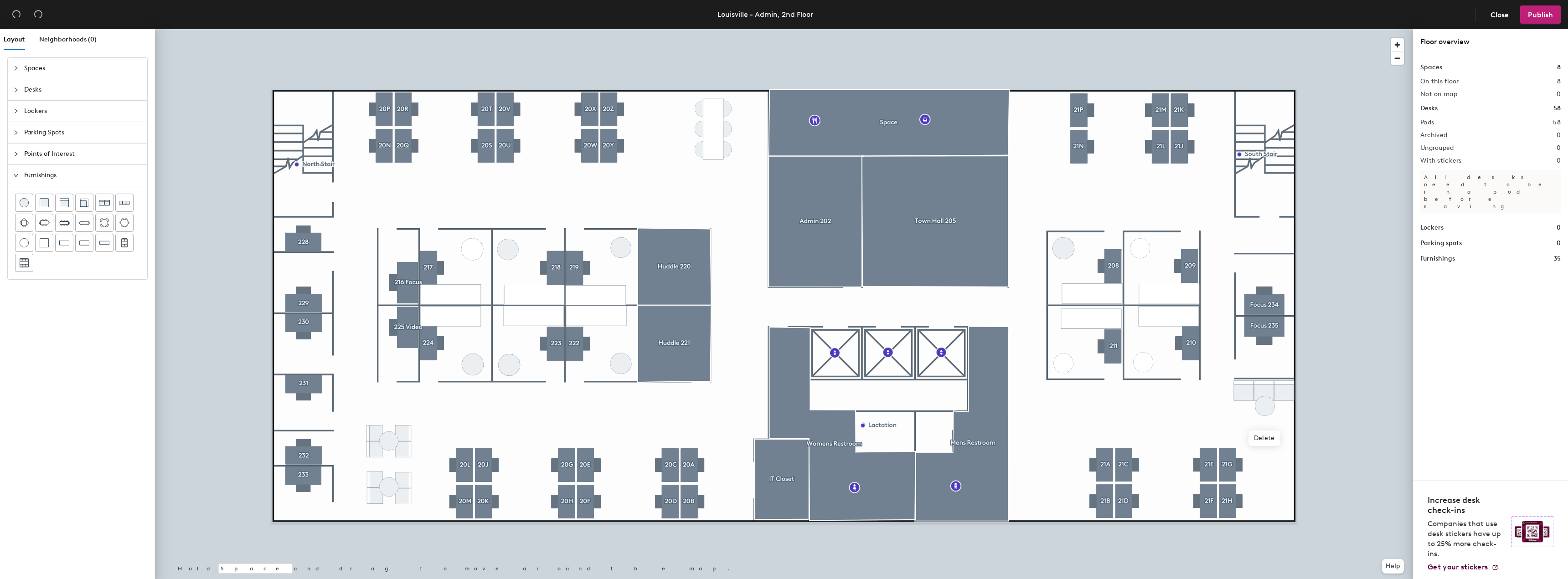
click at [1340, 29] on div at bounding box center [784, 29] width 1258 height 0
click at [1270, 29] on div at bounding box center [784, 29] width 1258 height 0
click at [1542, 13] on span "Publish" at bounding box center [1540, 15] width 25 height 9
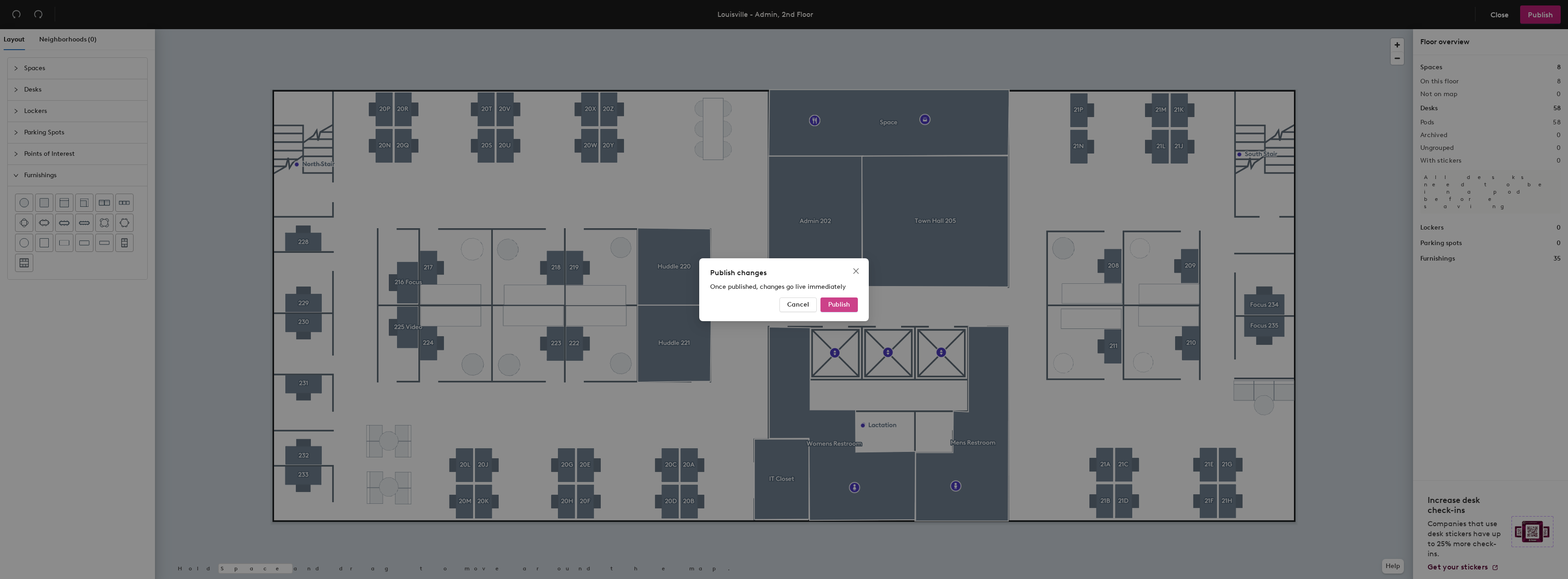
click at [834, 307] on span "Publish" at bounding box center [839, 304] width 22 height 8
